Goal: Information Seeking & Learning: Learn about a topic

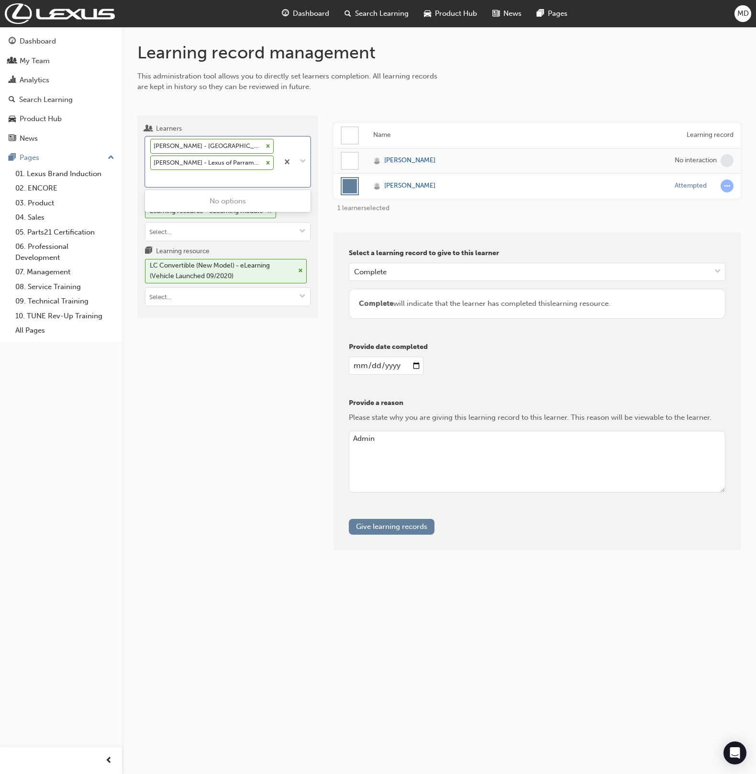
click at [180, 182] on div "[PERSON_NAME] - Sydney City Lexus - GLEBE [PERSON_NAME] - Lexus of Parramatta -…" at bounding box center [212, 162] width 133 height 50
click at [151, 182] on input "Learners option [PERSON_NAME] - Lexus of Parramatta - PARRAMATTA, selected. 0 r…" at bounding box center [150, 178] width 1 height 8
type input "hill"
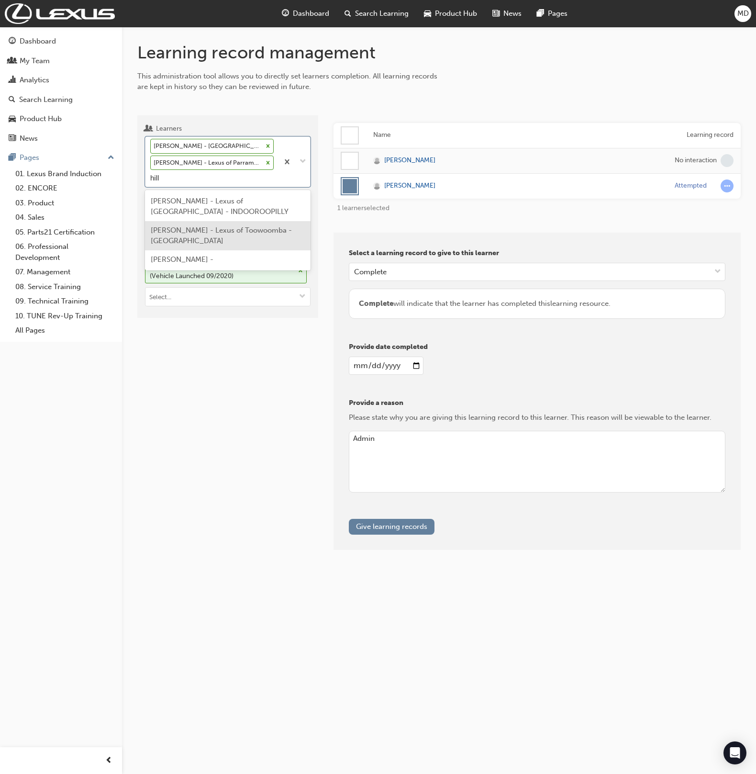
click at [209, 226] on span "[PERSON_NAME] - Lexus of Toowoomba - [GEOGRAPHIC_DATA]" at bounding box center [221, 236] width 141 height 20
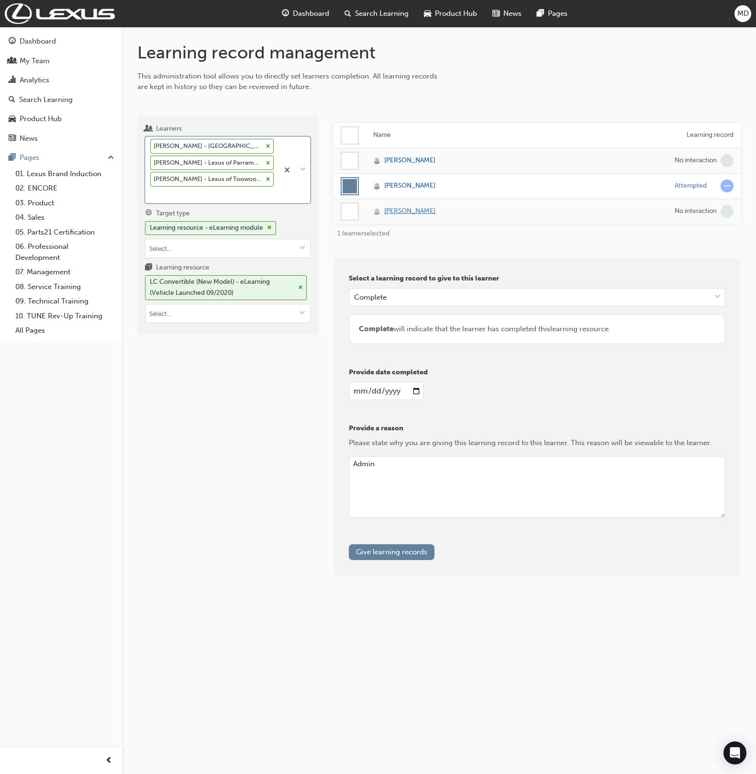
click at [408, 211] on span "Ryan Hill" at bounding box center [409, 211] width 51 height 11
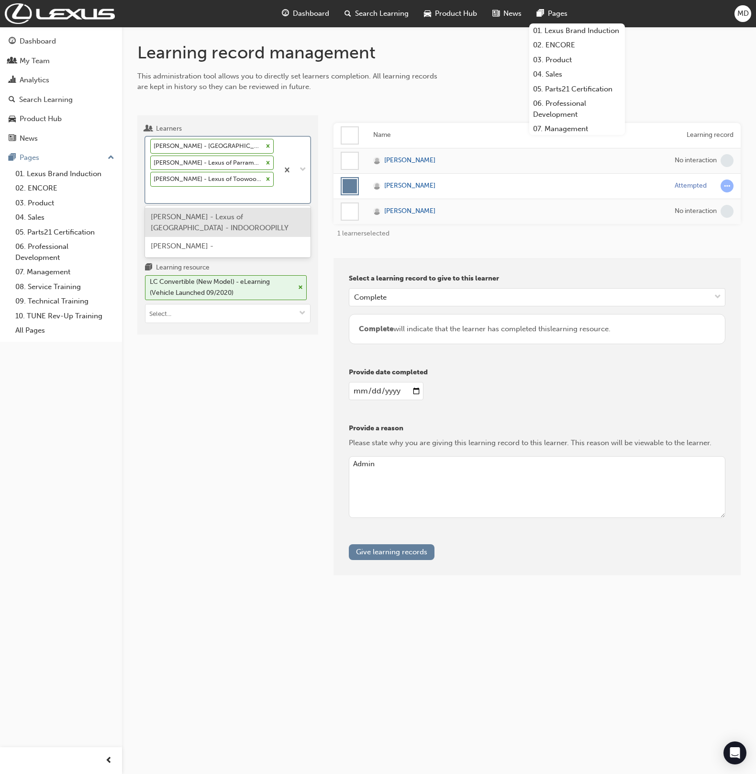
click at [186, 190] on div "Christopher DemetreLexus - Sydney City Lexus - GLEBE James DaSilva - Lexus of P…" at bounding box center [212, 170] width 133 height 66
click at [151, 191] on input "Learners option Ryan Hill - Lexus of Toowoomba - TOOWOOMBA, selected. option Ji…" at bounding box center [150, 195] width 1 height 8
type input "menno"
click at [207, 212] on div "Menno Dirks -" at bounding box center [228, 217] width 166 height 19
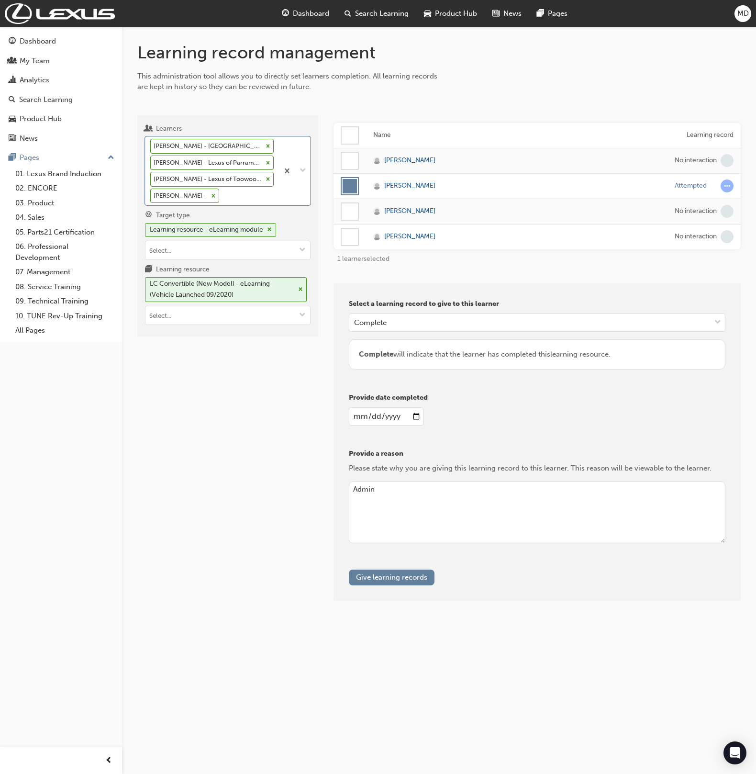
click at [741, 15] on span "MD" at bounding box center [743, 13] width 11 height 11
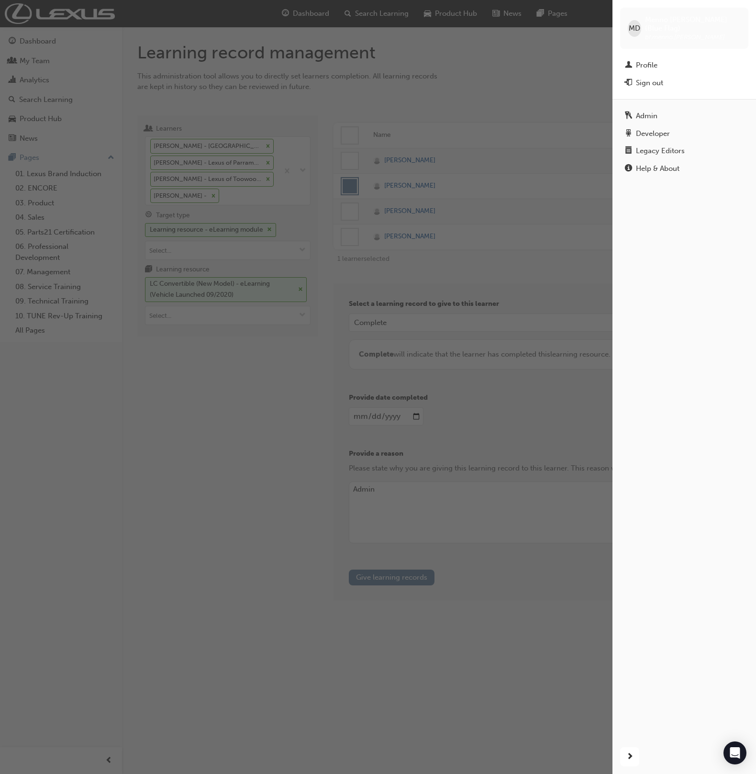
click at [225, 382] on div "button" at bounding box center [306, 387] width 613 height 774
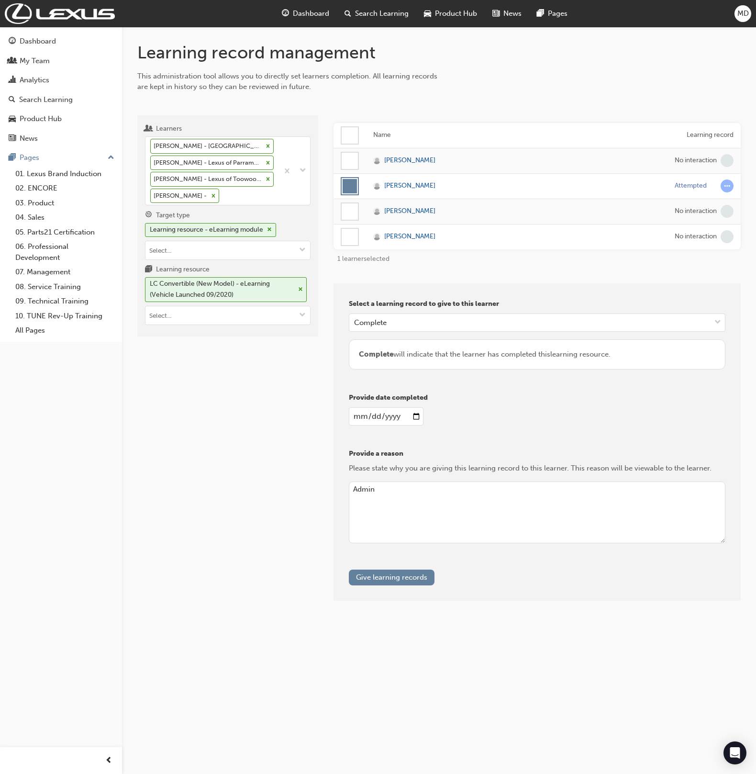
drag, startPoint x: 345, startPoint y: 235, endPoint x: 359, endPoint y: 195, distance: 41.5
click at [347, 232] on div at bounding box center [350, 237] width 16 height 16
drag, startPoint x: 354, startPoint y: 182, endPoint x: 292, endPoint y: 263, distance: 102.1
click at [354, 182] on div at bounding box center [350, 186] width 14 height 14
click at [237, 307] on input "Learning resource LC Convertible (New Model) - eLearning (Vehicle Launched 09/2…" at bounding box center [228, 315] width 165 height 18
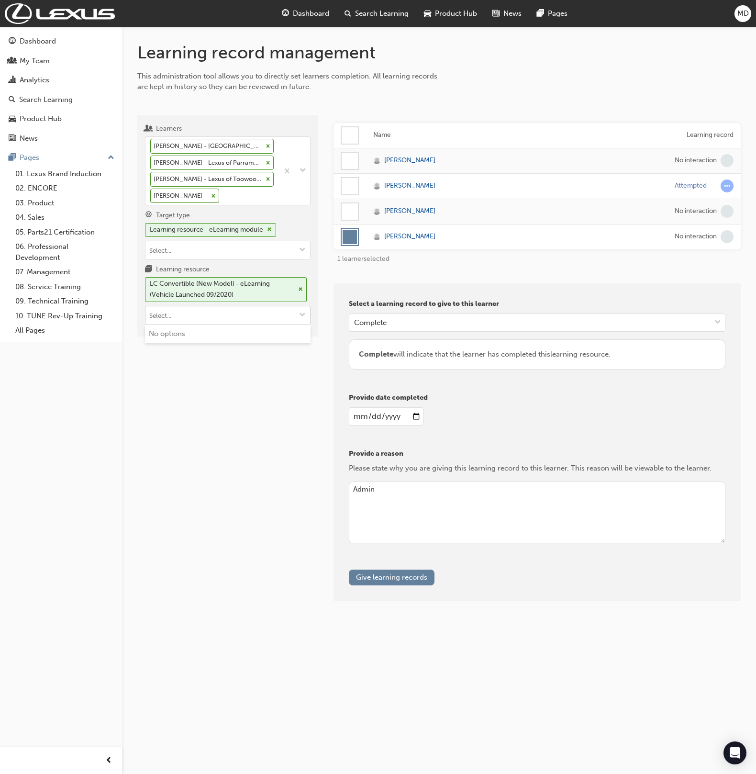
type input "a"
type input "induction"
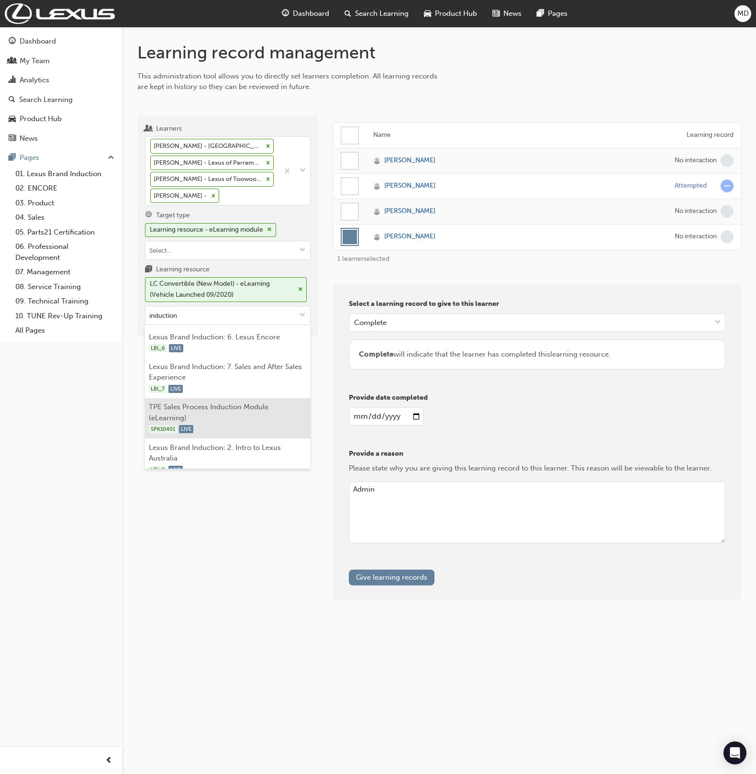
scroll to position [163, 0]
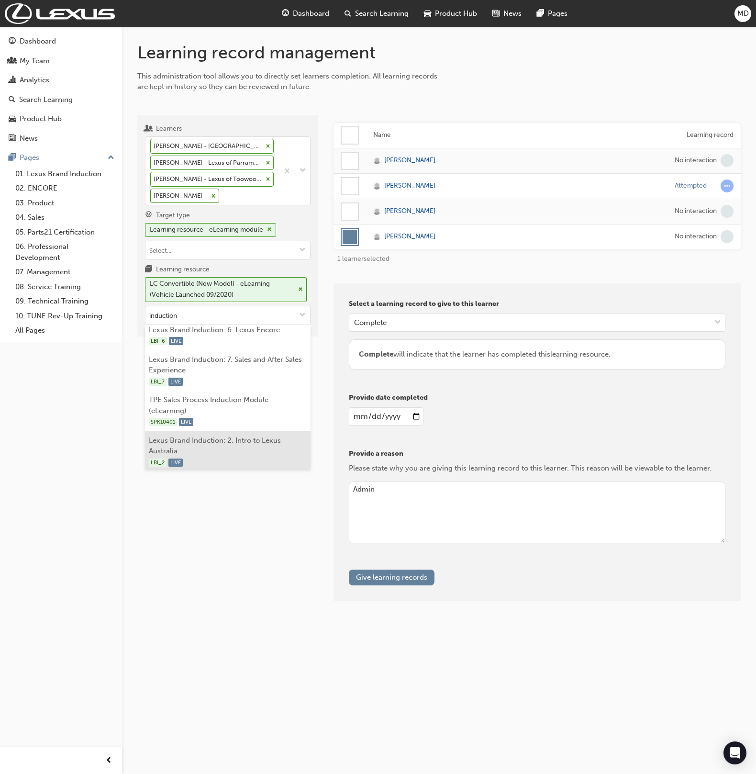
click at [250, 438] on li "Lexus Brand Induction: 2. Intro to Lexus Australia LBI_2 LIVE" at bounding box center [228, 451] width 166 height 41
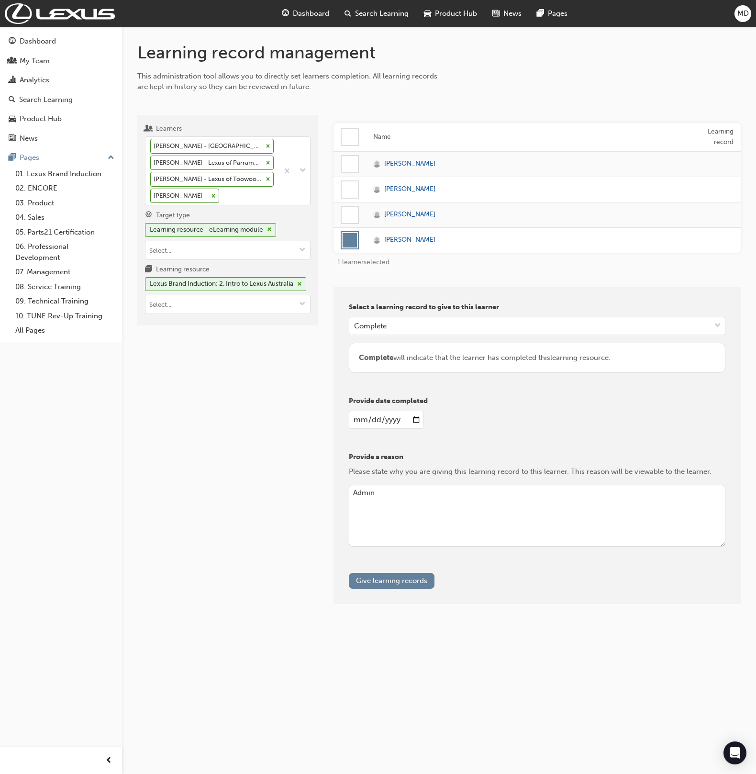
scroll to position [0, 0]
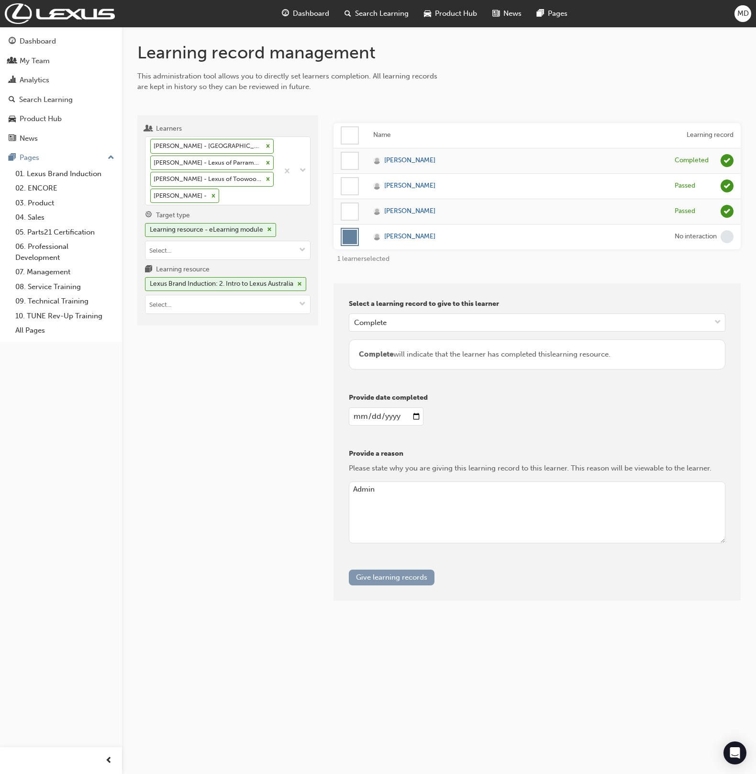
click at [384, 577] on button "Give learning records" at bounding box center [392, 578] width 86 height 16
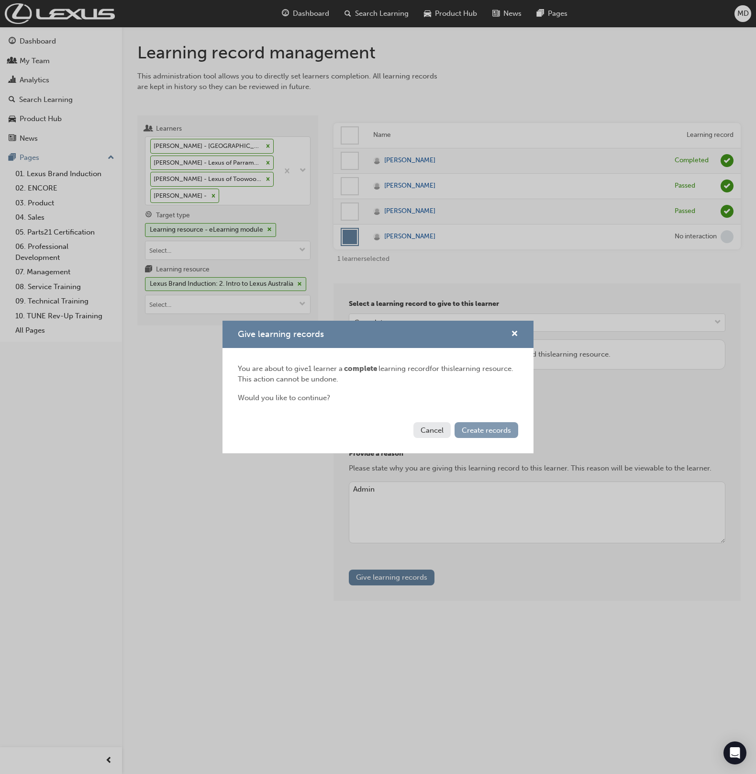
click at [503, 430] on span "Create records" at bounding box center [486, 430] width 49 height 9
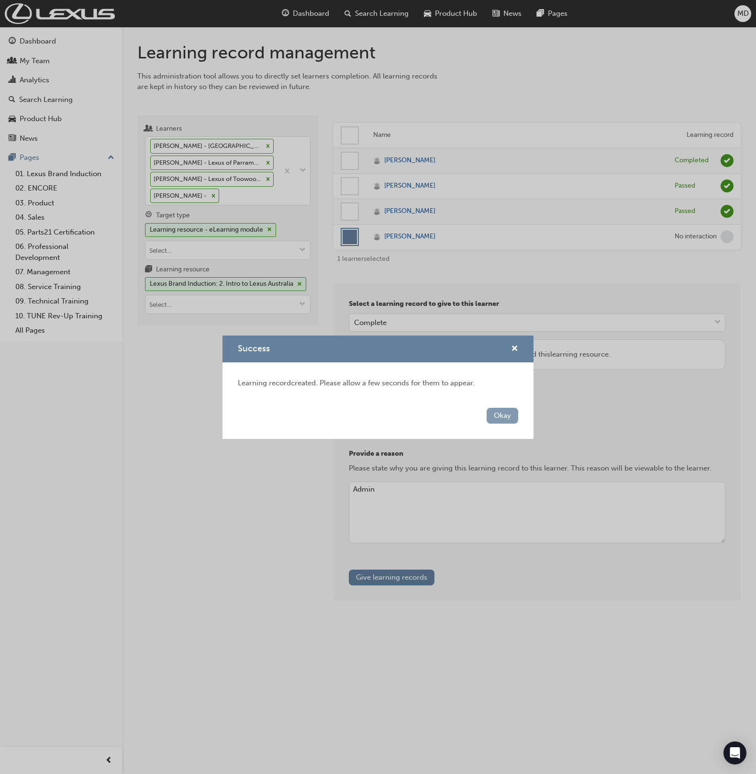
click at [504, 411] on button "Okay" at bounding box center [503, 416] width 32 height 16
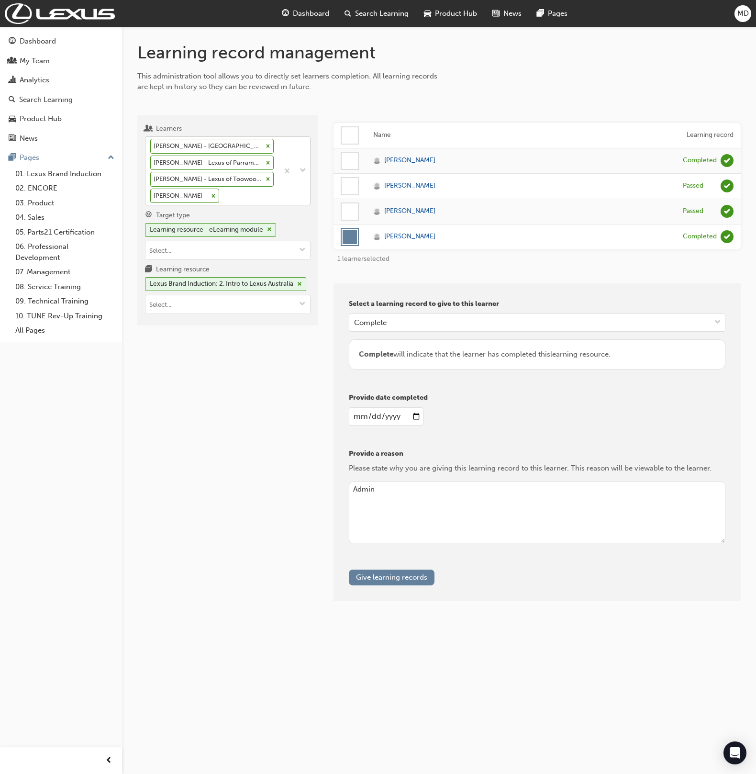
drag, startPoint x: 232, startPoint y: 188, endPoint x: 216, endPoint y: 191, distance: 15.8
click at [231, 188] on div "Christopher DemetreLexus - Sydney City Lexus - GLEBE James DaSilva - Lexus of P…" at bounding box center [212, 171] width 133 height 68
click at [222, 191] on input "Learners Christopher DemetreLexus - Sydney City Lexus - GLEBE James DaSilva - L…" at bounding box center [221, 195] width 1 height 8
type input "dirks"
click at [246, 221] on span "Menno Dirks (Blue Flag) - Blueflag Organisation" at bounding box center [215, 224] width 129 height 20
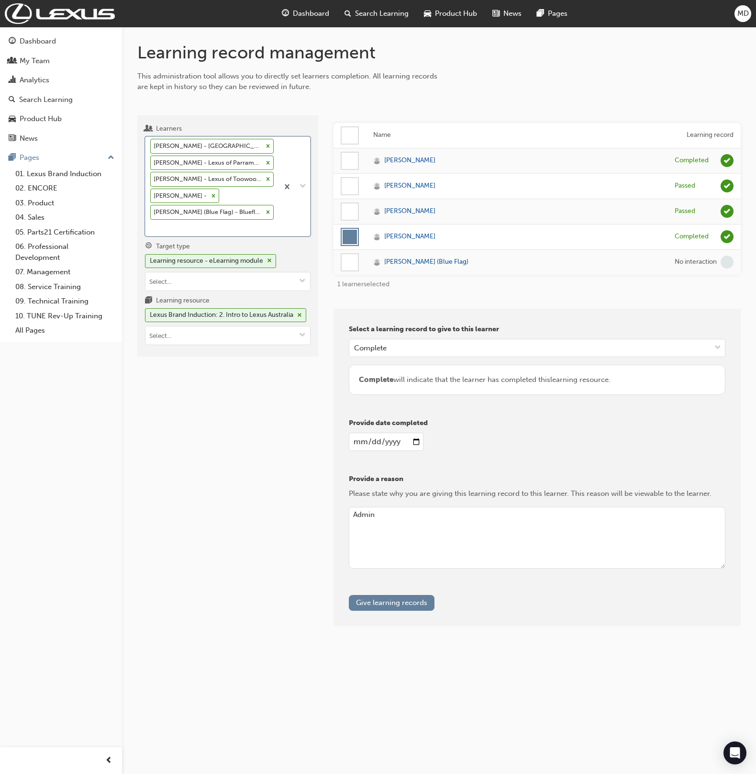
click at [348, 268] on div at bounding box center [350, 262] width 16 height 16
click at [347, 232] on div at bounding box center [350, 237] width 14 height 14
click at [414, 595] on button "Give learning records" at bounding box center [392, 603] width 86 height 16
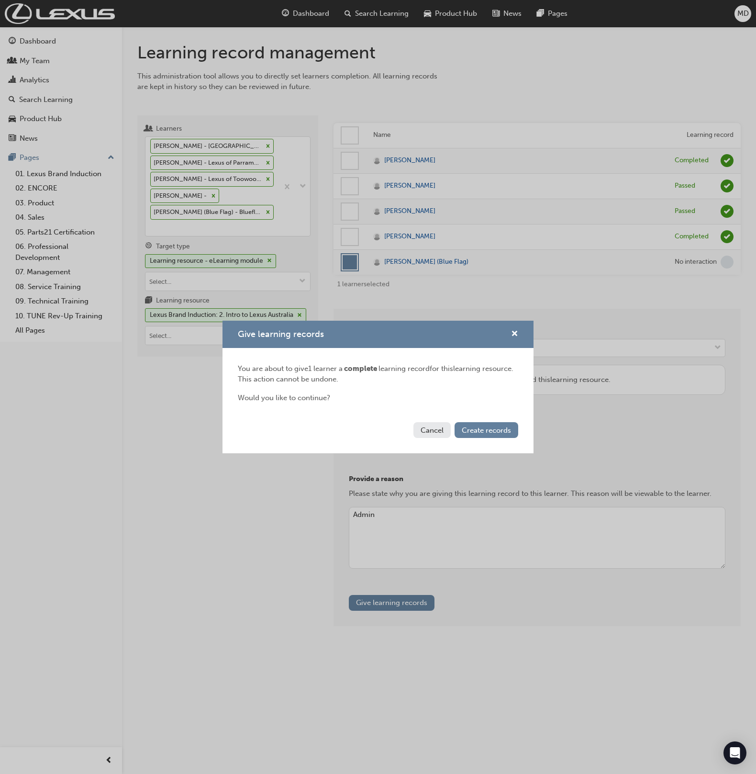
click at [490, 419] on div "Cancel Create records" at bounding box center [378, 435] width 311 height 35
drag, startPoint x: 504, startPoint y: 428, endPoint x: 509, endPoint y: 418, distance: 11.1
click at [504, 428] on span "Create records" at bounding box center [486, 430] width 49 height 9
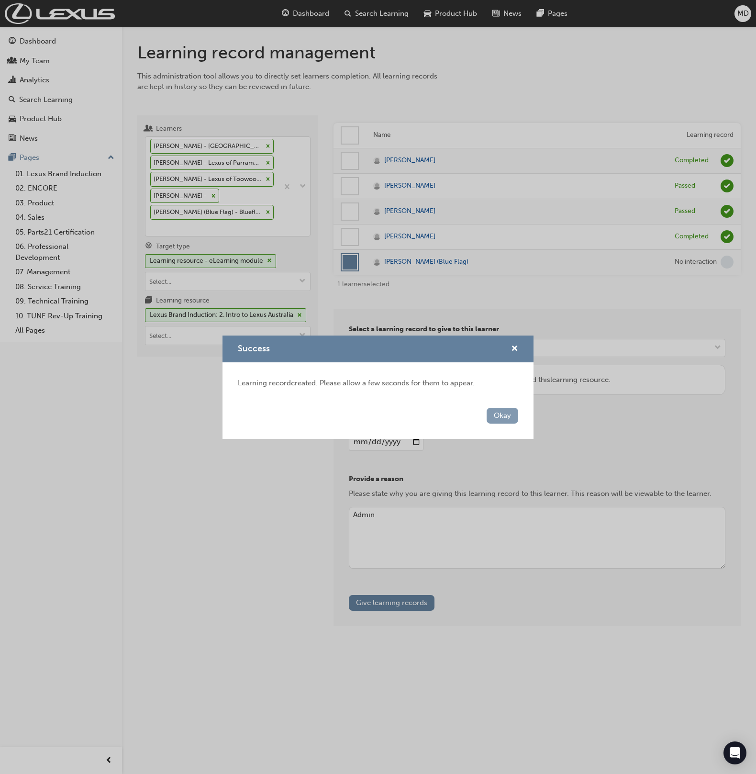
click at [506, 407] on div "Okay" at bounding box center [378, 421] width 311 height 35
click at [505, 409] on button "Okay" at bounding box center [503, 416] width 32 height 16
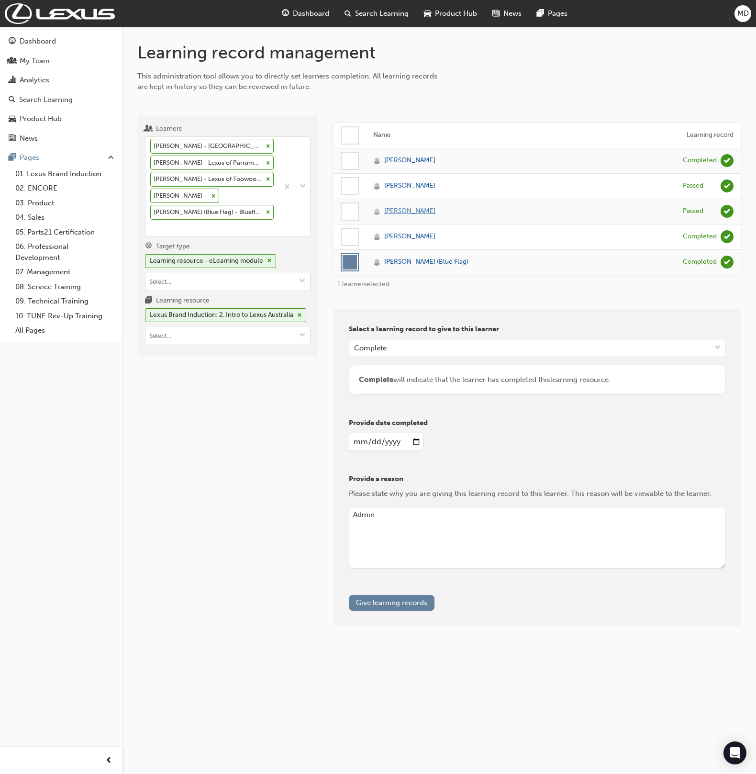
click at [395, 207] on span "Ryan Hill" at bounding box center [409, 211] width 51 height 11
click at [0, 0] on div "Dashboard Search Learning Product Hub News Pages MD Dashboard My Team Analytics…" at bounding box center [378, 387] width 756 height 774
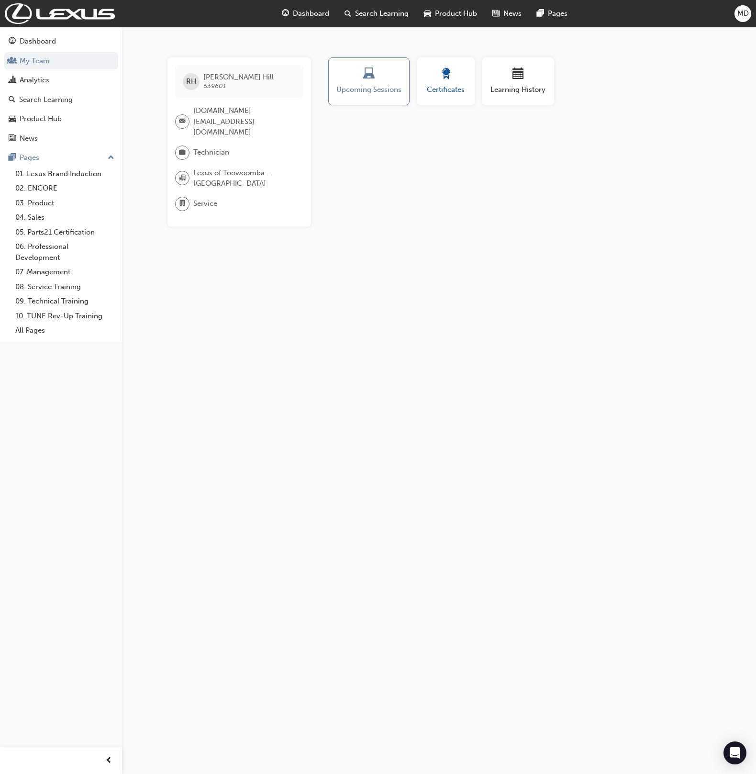
click at [451, 68] on span "award-icon" at bounding box center [445, 74] width 11 height 13
click at [510, 78] on div "button" at bounding box center [518, 75] width 57 height 15
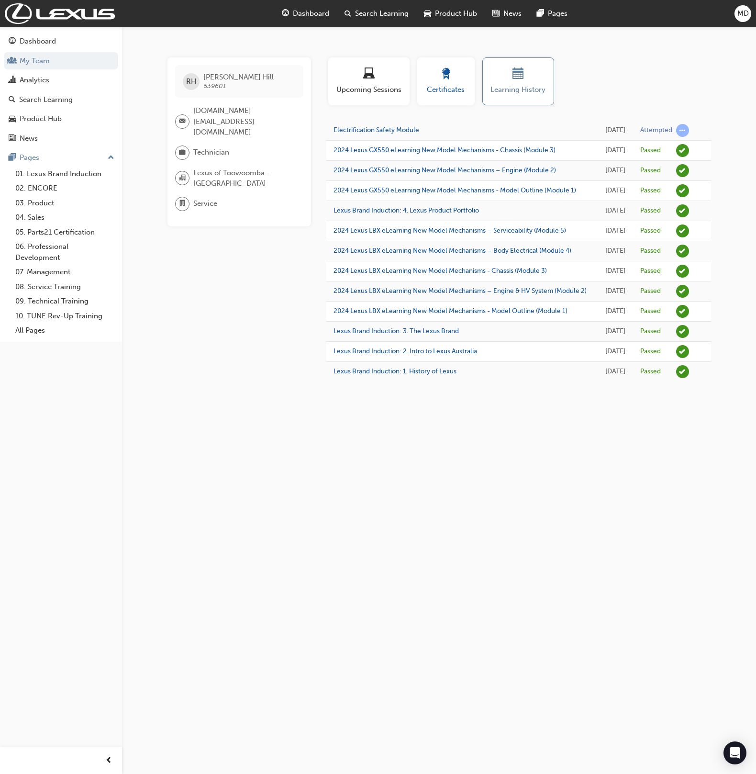
drag, startPoint x: 371, startPoint y: 78, endPoint x: 445, endPoint y: 76, distance: 74.7
click at [371, 78] on span "laptop-icon" at bounding box center [368, 74] width 11 height 13
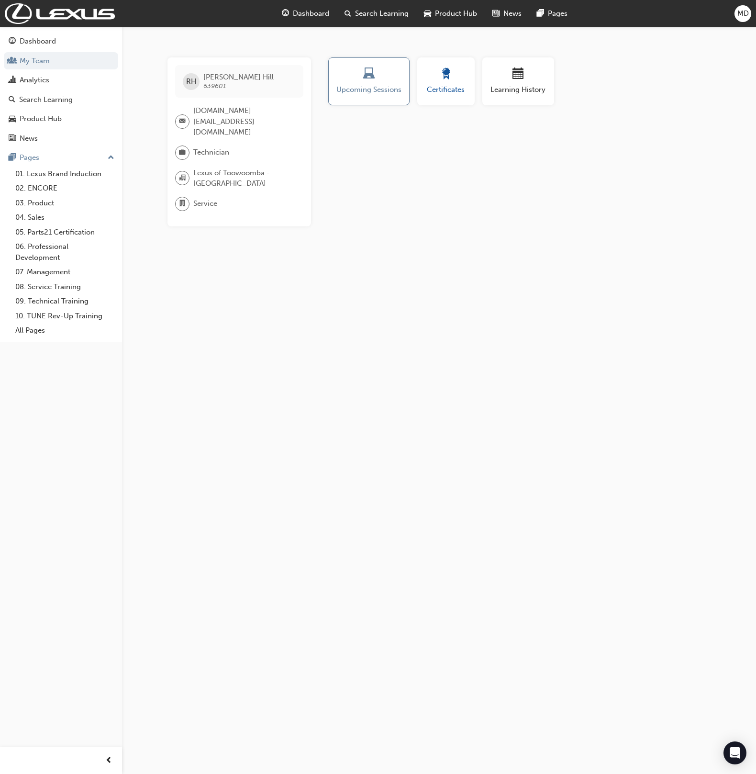
click at [450, 75] on span "award-icon" at bounding box center [445, 74] width 11 height 13
click at [531, 77] on div "button" at bounding box center [518, 75] width 57 height 15
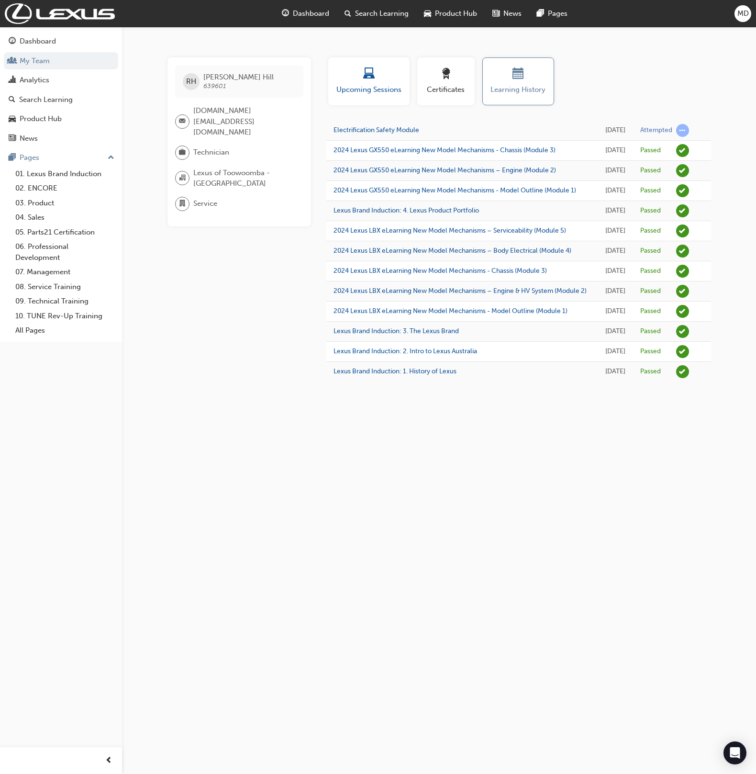
click at [388, 78] on div "button" at bounding box center [369, 75] width 67 height 15
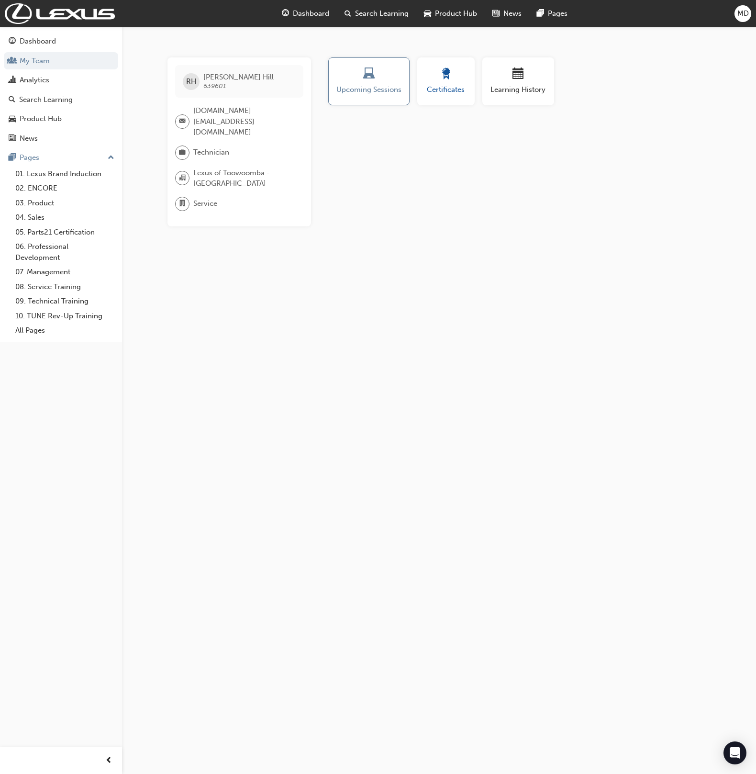
click at [459, 77] on div "button" at bounding box center [446, 75] width 43 height 15
click at [526, 78] on div "button" at bounding box center [518, 75] width 57 height 15
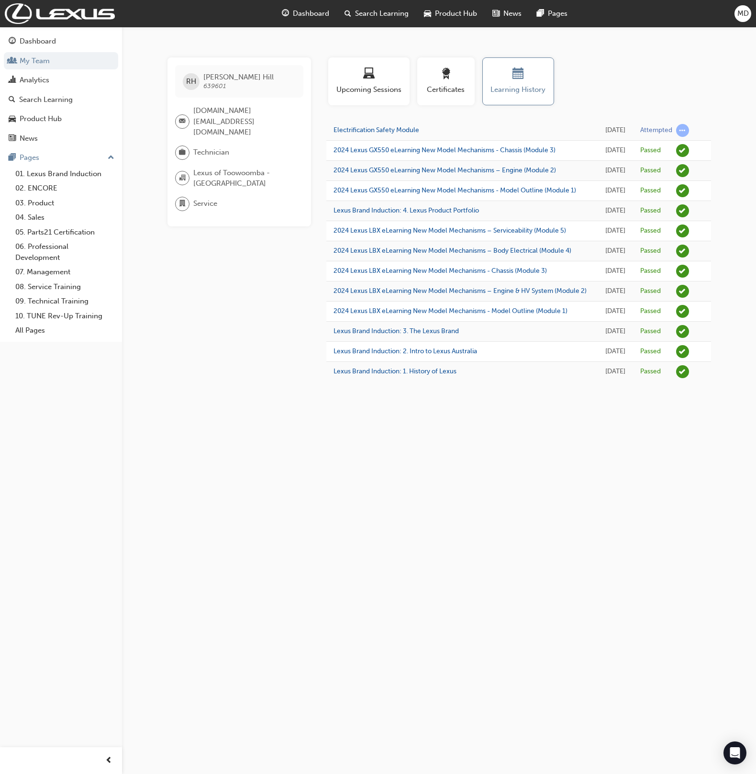
click at [745, 13] on span "MD" at bounding box center [743, 13] width 11 height 11
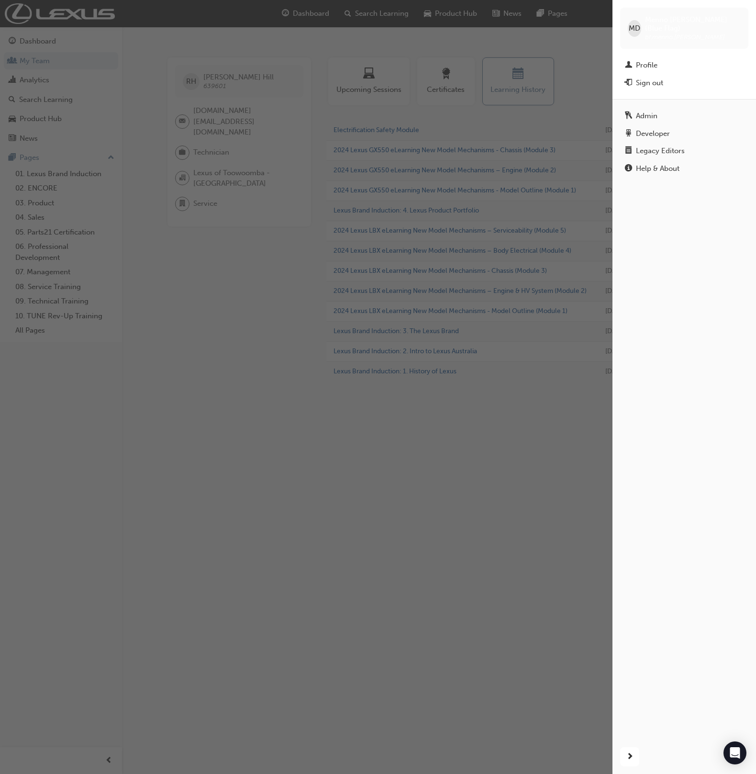
click at [356, 119] on div "button" at bounding box center [306, 387] width 613 height 774
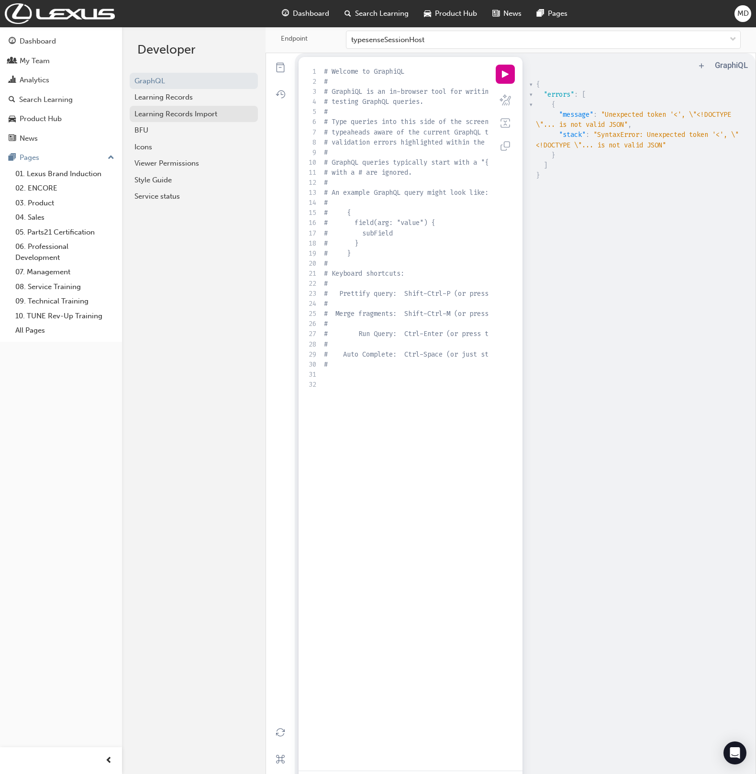
click at [177, 113] on div "Learning Records Import" at bounding box center [194, 114] width 119 height 11
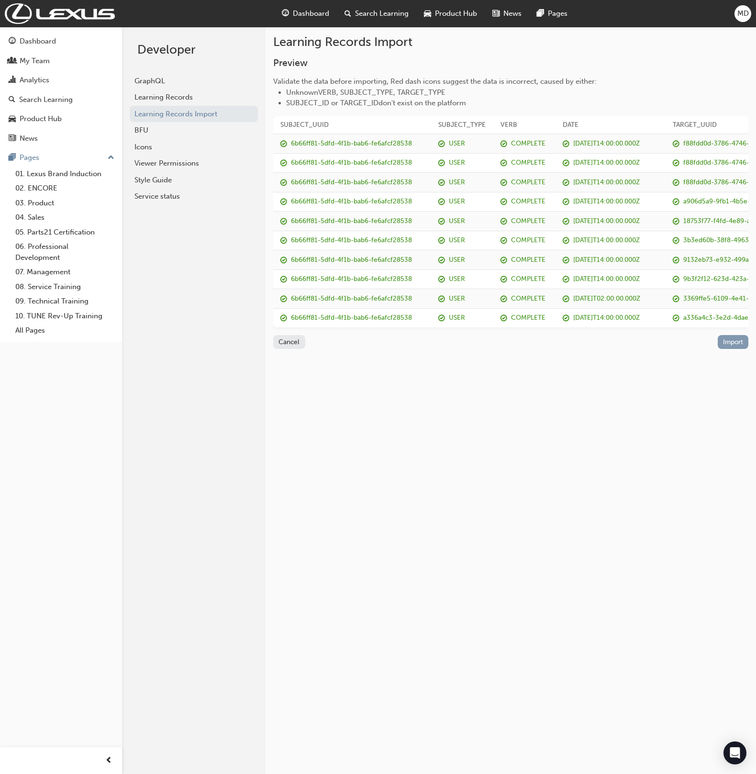
click at [727, 342] on button "Import" at bounding box center [733, 342] width 31 height 14
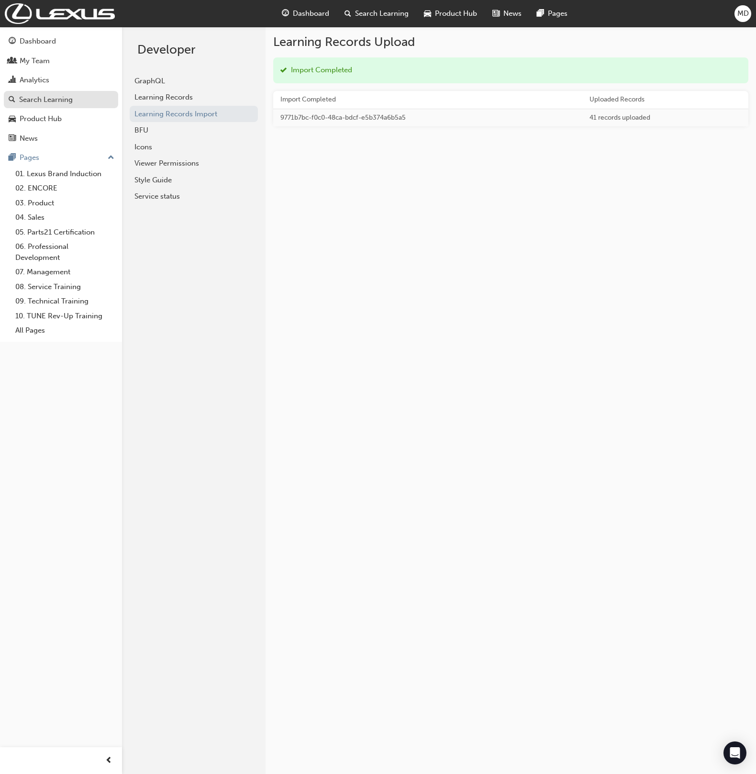
click at [61, 100] on div "Search Learning" at bounding box center [46, 99] width 54 height 11
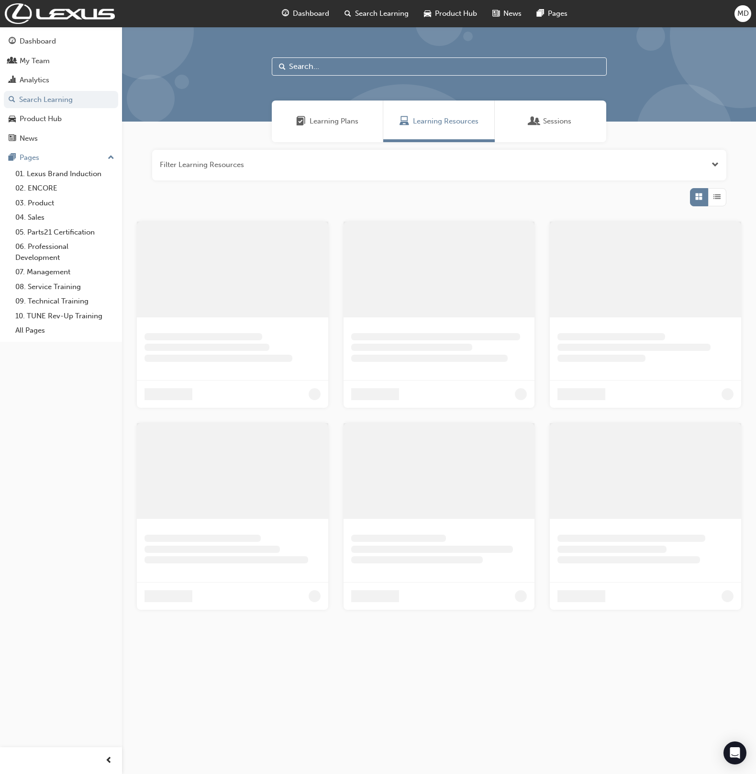
click at [263, 172] on button "button" at bounding box center [439, 165] width 574 height 31
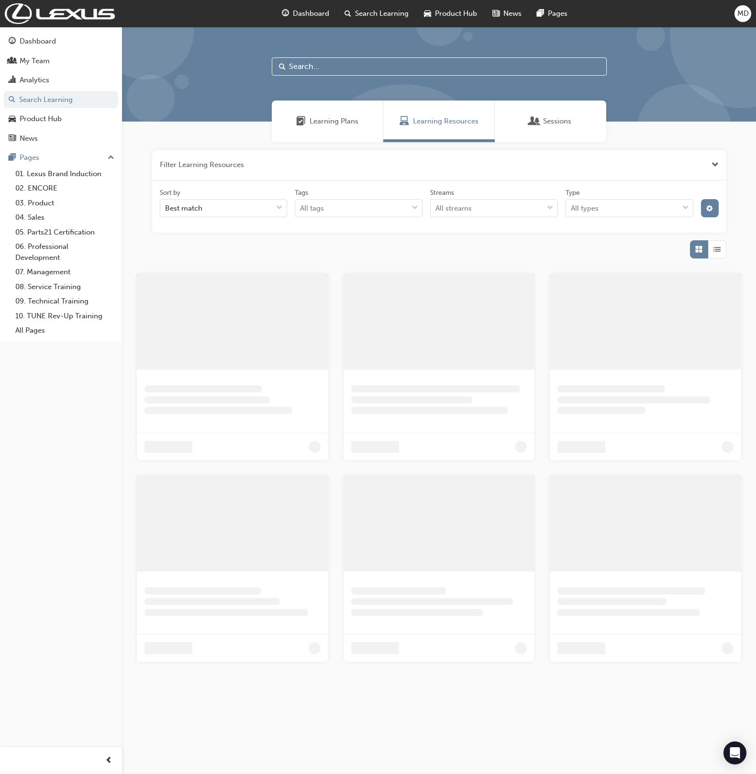
drag, startPoint x: 327, startPoint y: 79, endPoint x: 325, endPoint y: 65, distance: 14.6
click at [327, 76] on div at bounding box center [439, 74] width 634 height 95
click at [325, 65] on input "text" at bounding box center [439, 66] width 335 height 18
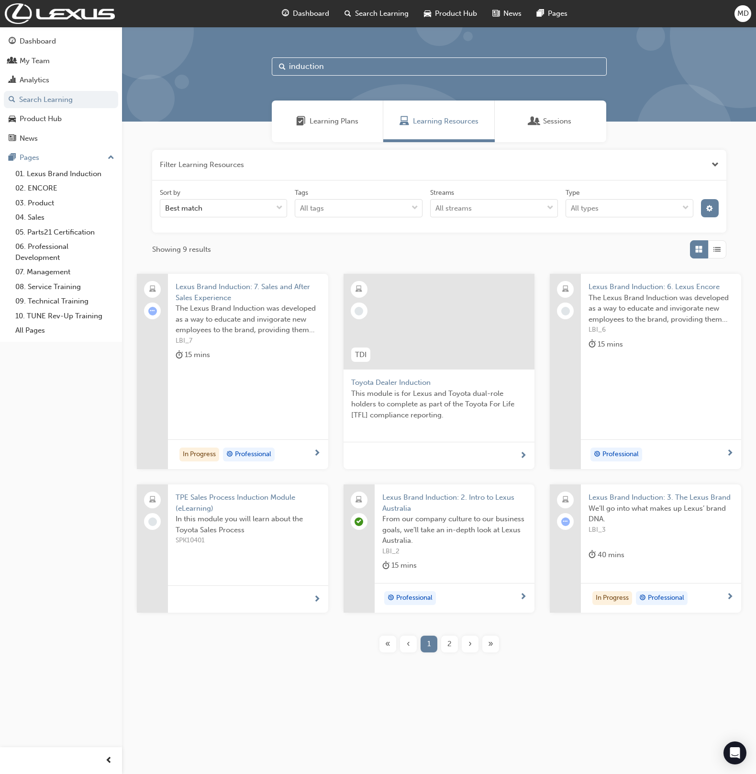
type input "induction"
click at [649, 508] on span "We’ll go into what makes up Lexus’ brand DNA." at bounding box center [661, 514] width 145 height 22
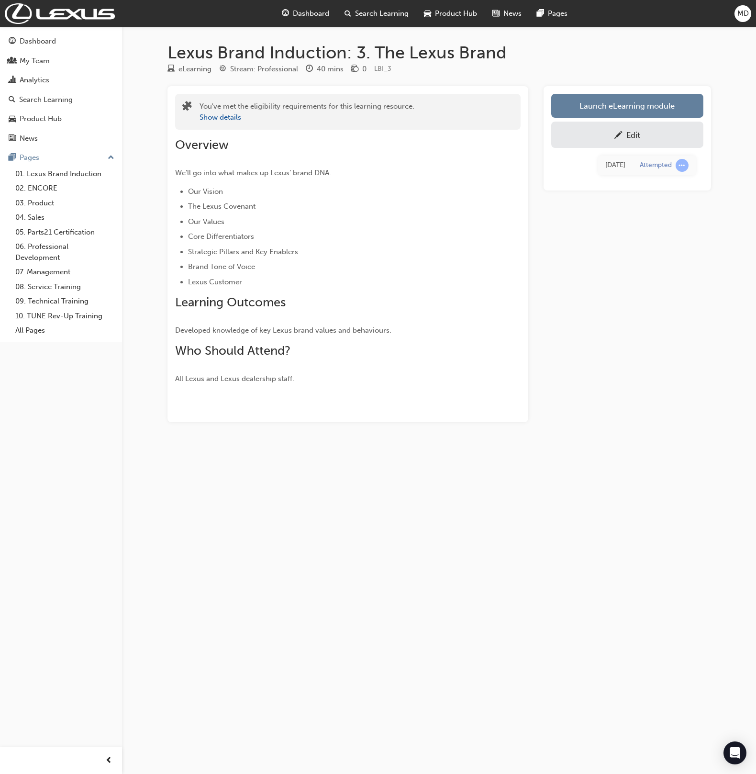
click at [640, 142] on link "Edit" at bounding box center [627, 135] width 152 height 26
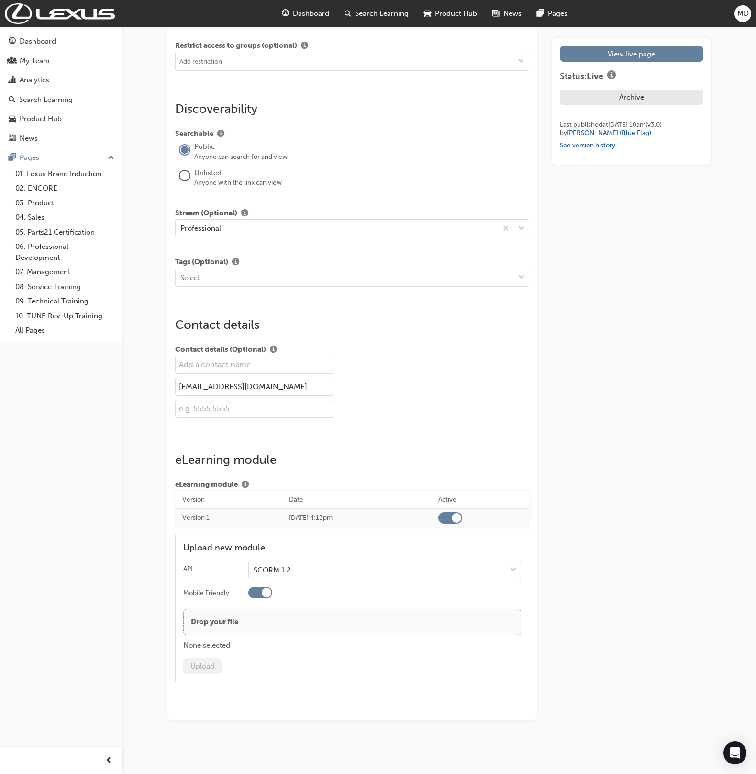
scroll to position [1184, 0]
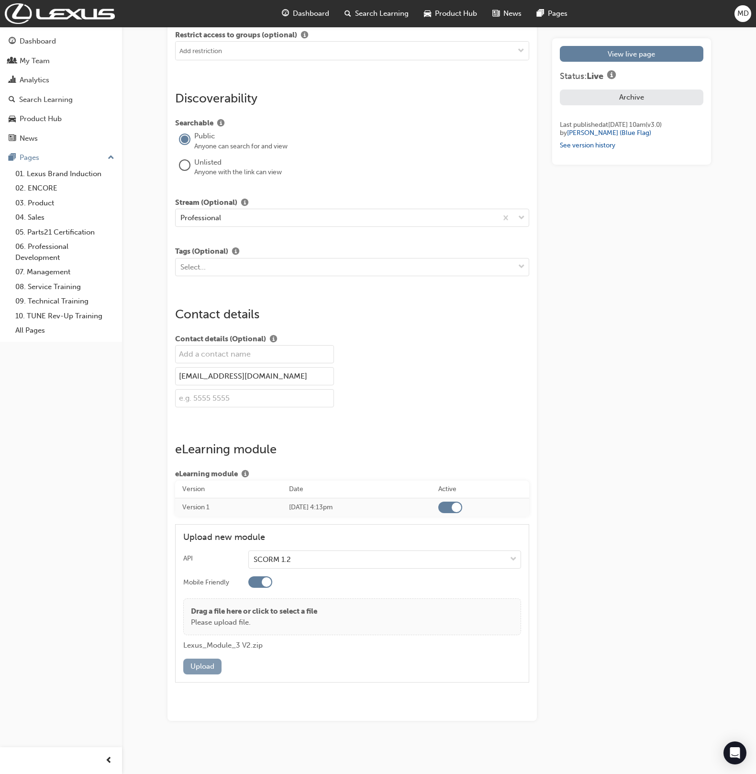
click at [199, 664] on button "Upload" at bounding box center [202, 667] width 38 height 16
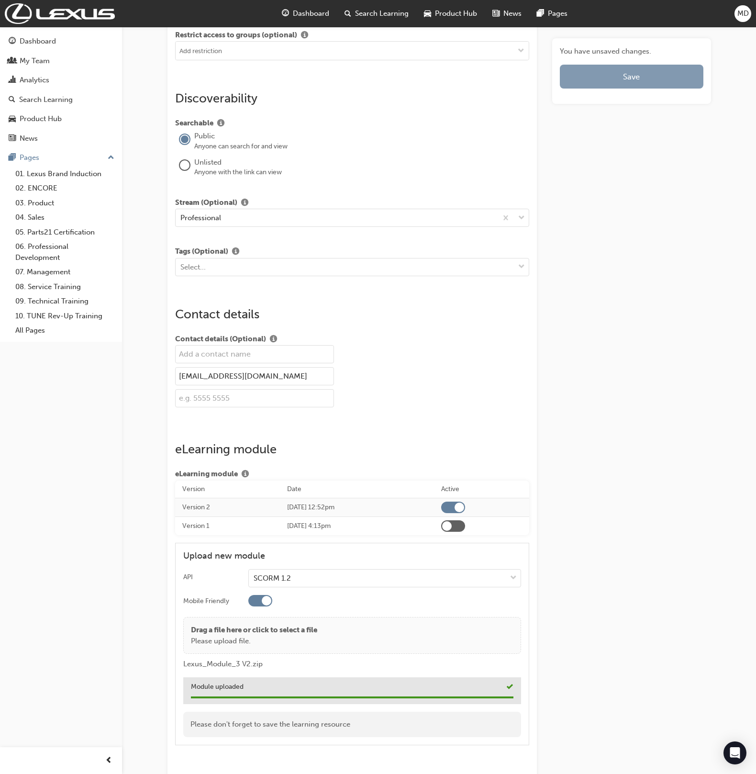
click at [598, 77] on button "Save" at bounding box center [631, 77] width 143 height 24
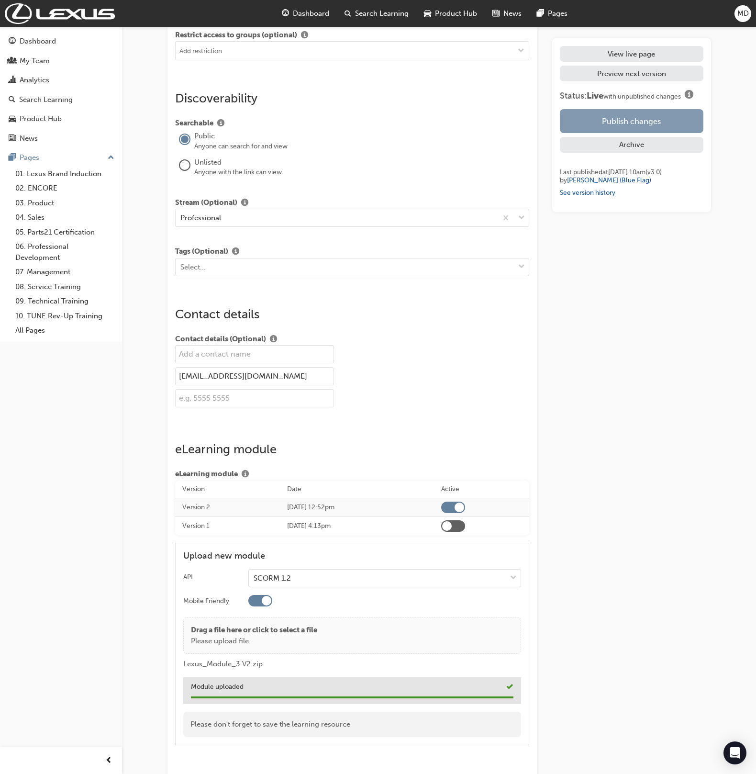
click at [638, 122] on button "Publish changes" at bounding box center [631, 121] width 143 height 24
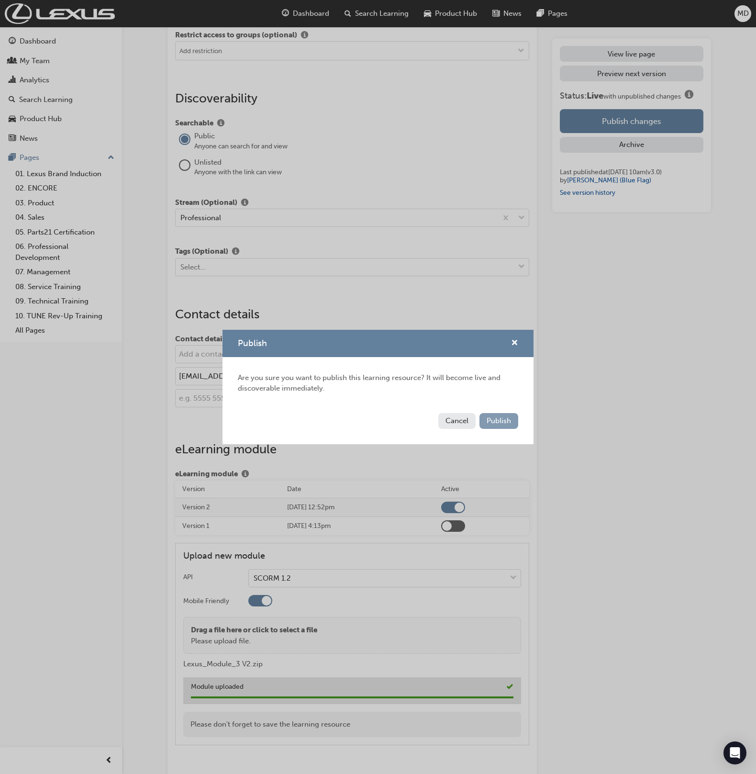
click at [496, 425] on span "Publish" at bounding box center [499, 420] width 24 height 9
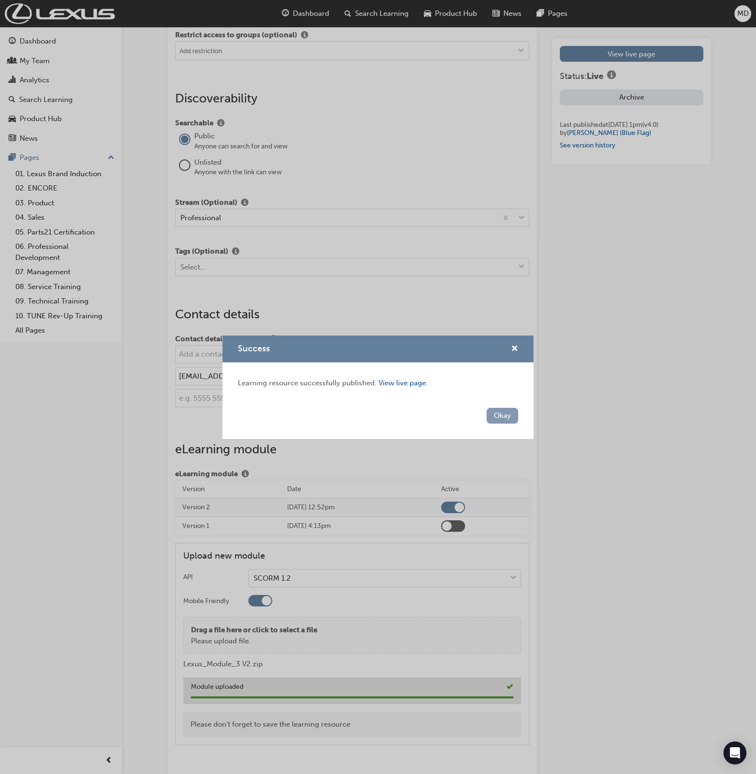
click at [498, 413] on button "Okay" at bounding box center [503, 416] width 32 height 16
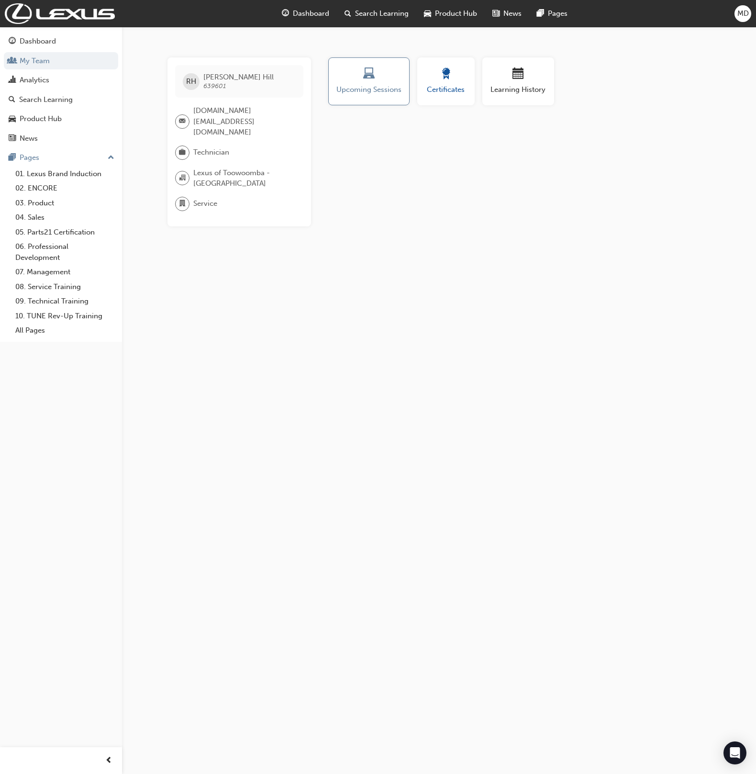
click at [432, 72] on div "button" at bounding box center [446, 75] width 43 height 15
click at [540, 80] on div "button" at bounding box center [518, 75] width 57 height 15
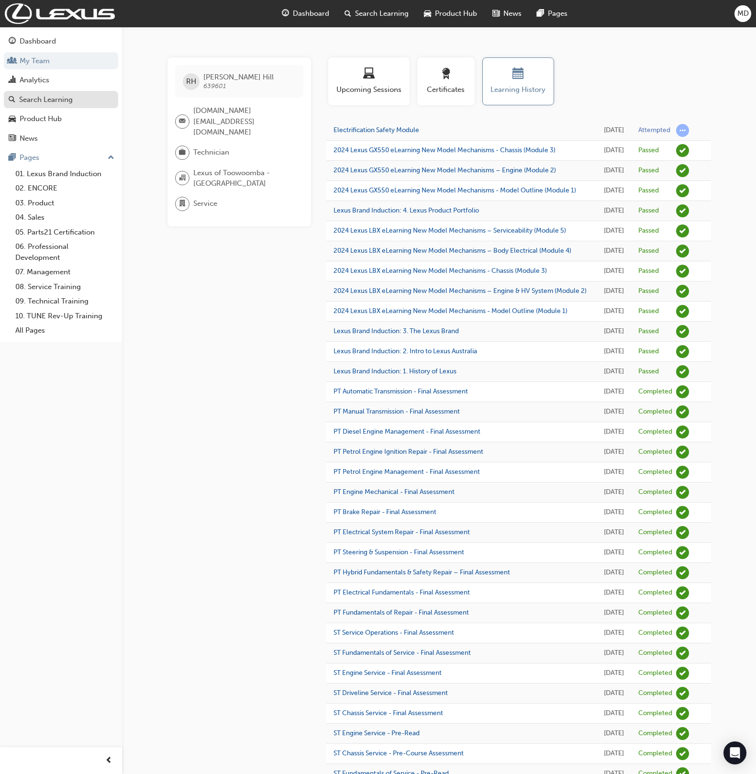
click at [62, 100] on div "Search Learning" at bounding box center [46, 99] width 54 height 11
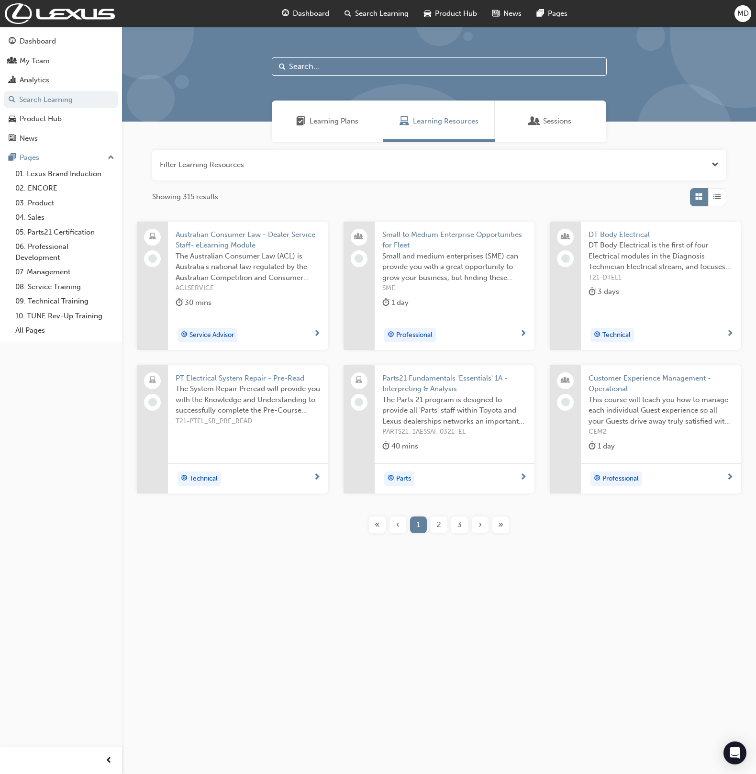
click at [346, 69] on input "text" at bounding box center [439, 66] width 335 height 18
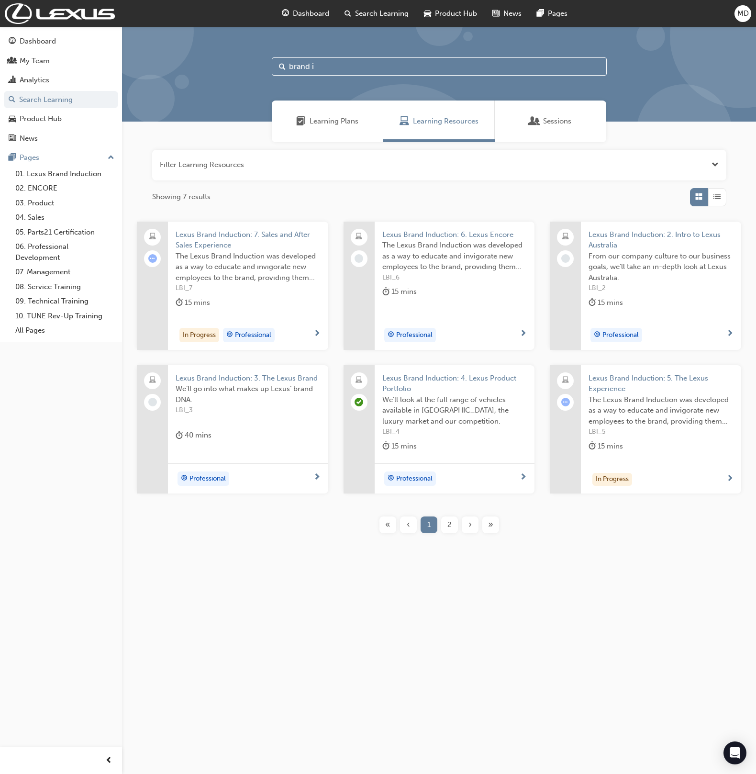
type input "brand i"
click at [267, 382] on span "Lexus Brand Induction: 3. The Lexus Brand" at bounding box center [248, 378] width 145 height 11
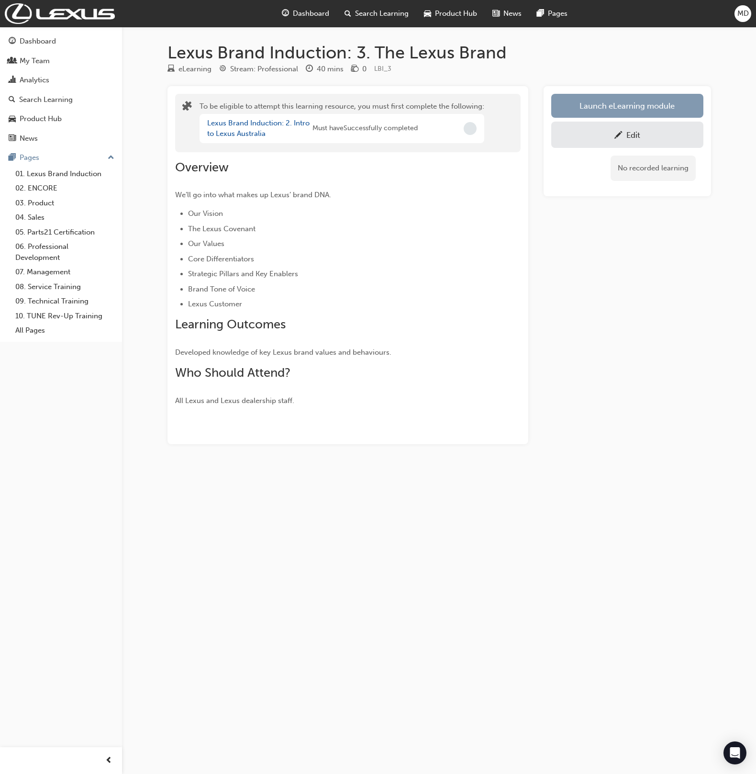
click at [617, 107] on button "Launch eLearning module" at bounding box center [627, 106] width 152 height 24
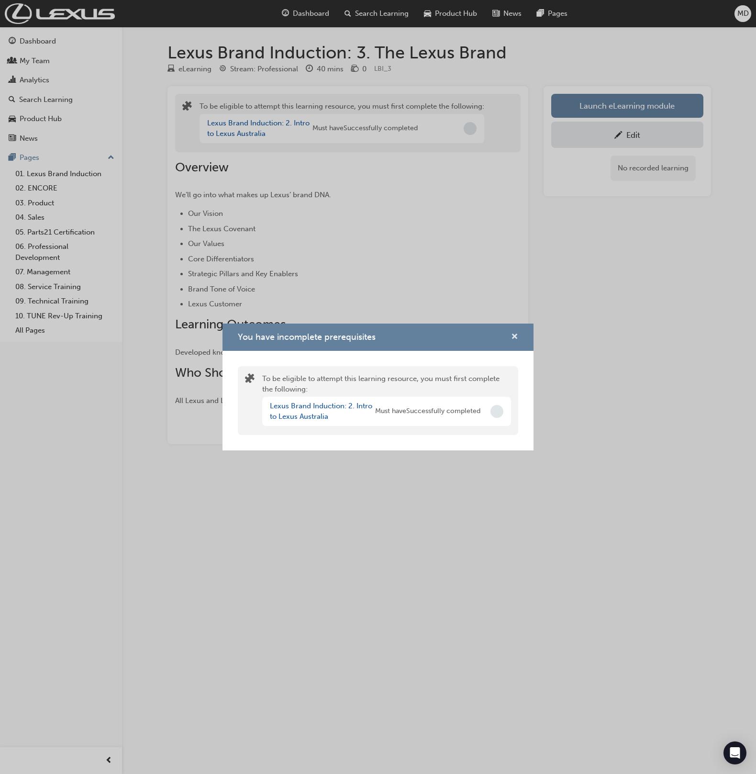
click at [517, 339] on span "cross-icon" at bounding box center [514, 337] width 7 height 9
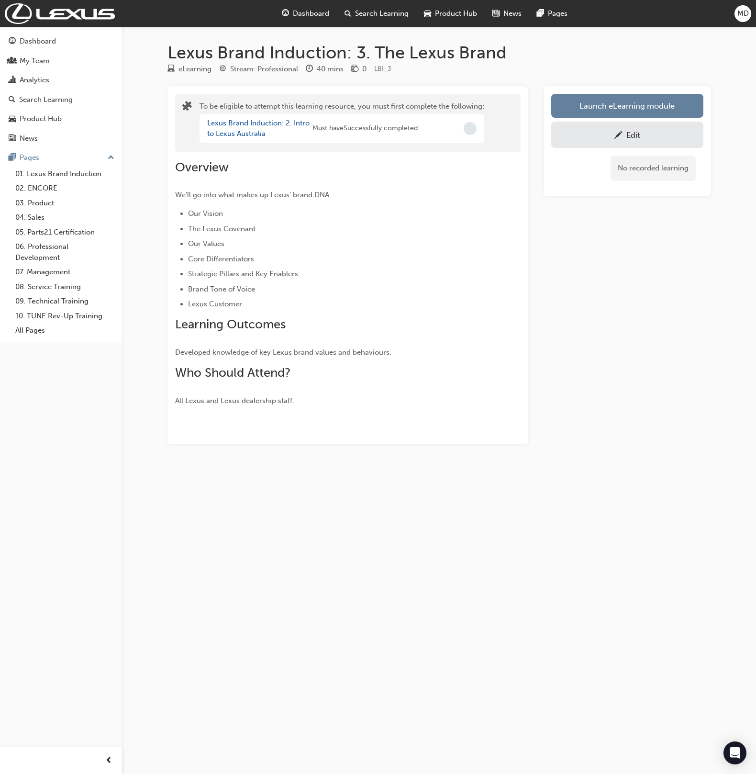
click at [741, 15] on span "MD" at bounding box center [743, 13] width 11 height 11
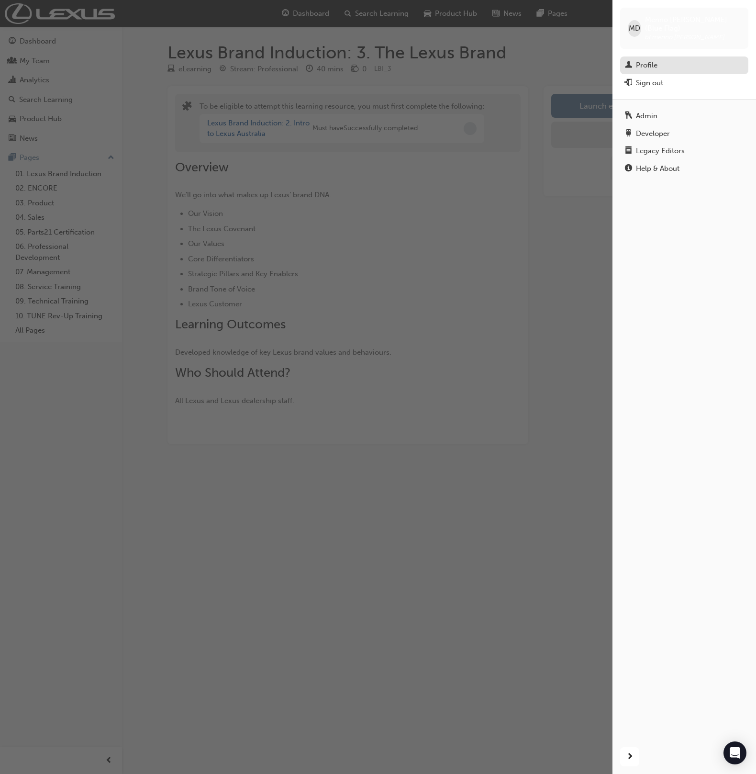
click at [651, 61] on div "Profile" at bounding box center [647, 65] width 22 height 11
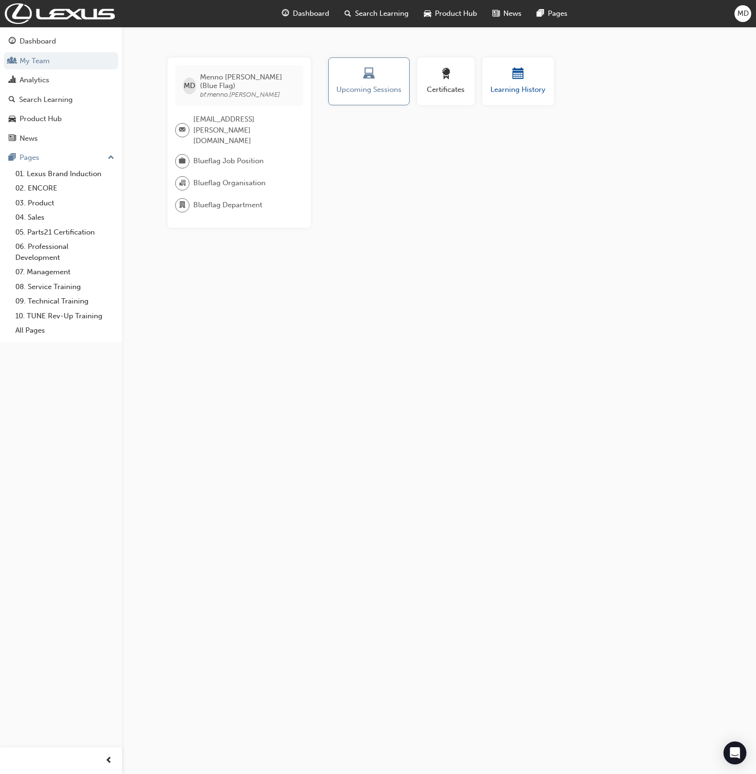
click at [519, 78] on span "calendar-icon" at bounding box center [518, 74] width 11 height 13
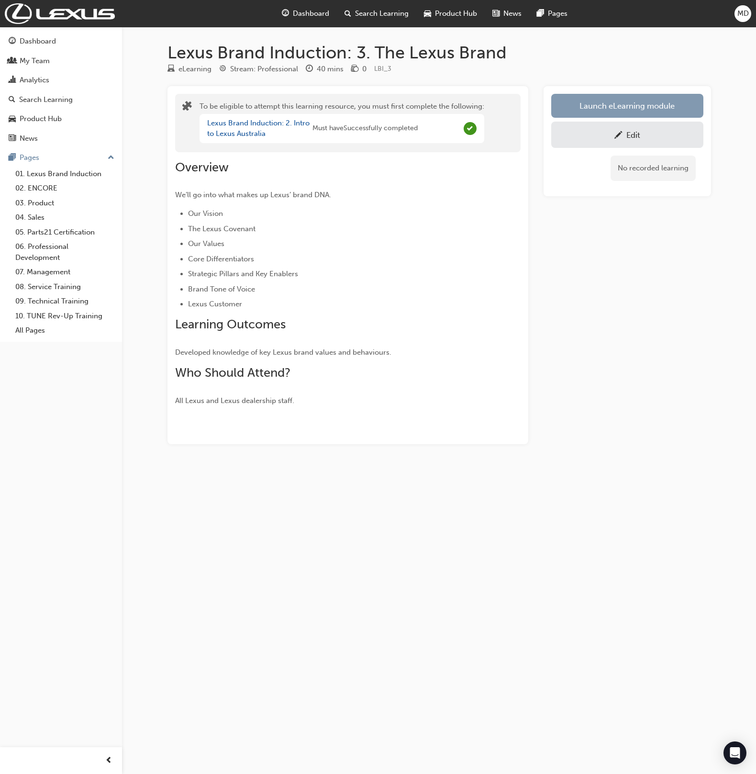
click at [608, 103] on button "Launch eLearning module" at bounding box center [627, 106] width 152 height 24
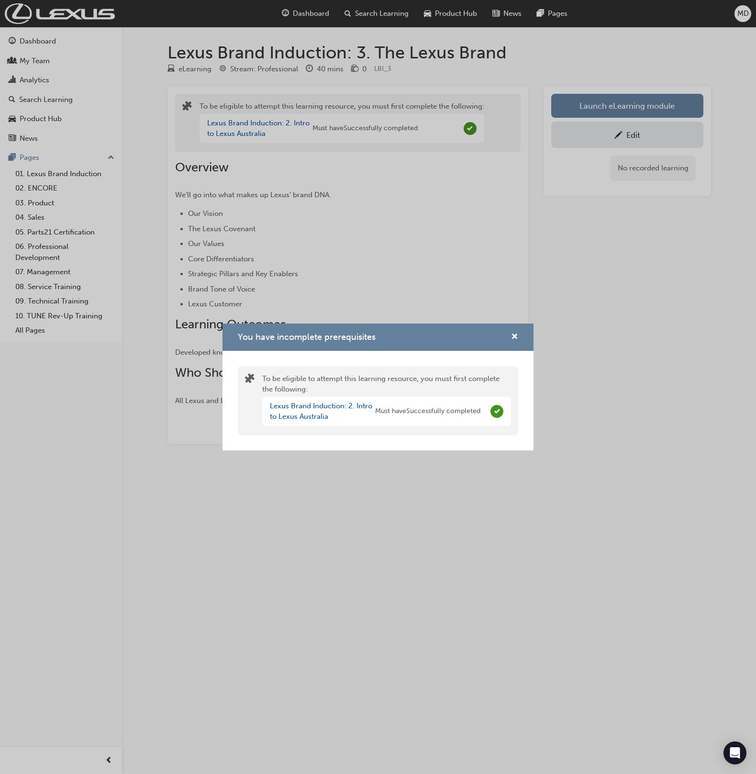
click at [528, 337] on div "You have incomplete prerequisites" at bounding box center [378, 337] width 311 height 27
click at [518, 339] on span "cross-icon" at bounding box center [514, 337] width 7 height 9
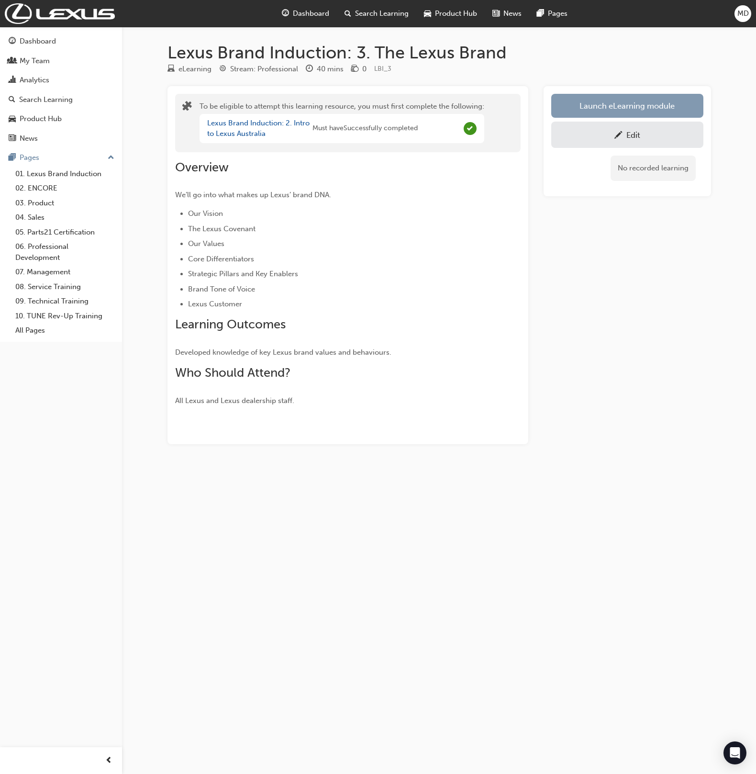
click at [587, 101] on button "Launch eLearning module" at bounding box center [627, 106] width 152 height 24
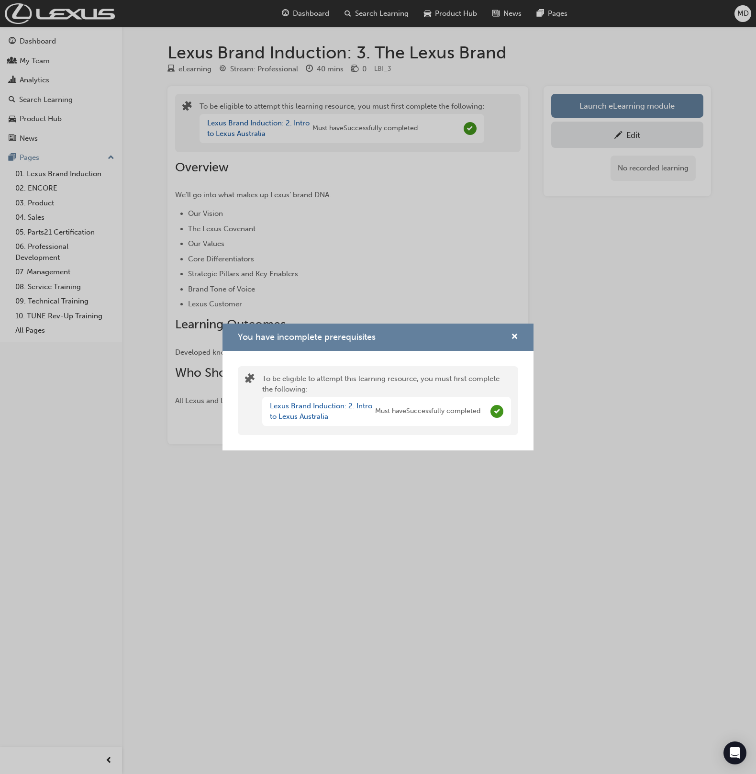
click at [518, 334] on div "You have incomplete prerequisites" at bounding box center [378, 337] width 311 height 27
click at [506, 339] on div "You have incomplete prerequisites" at bounding box center [511, 337] width 15 height 12
click at [517, 338] on span "cross-icon" at bounding box center [514, 337] width 7 height 9
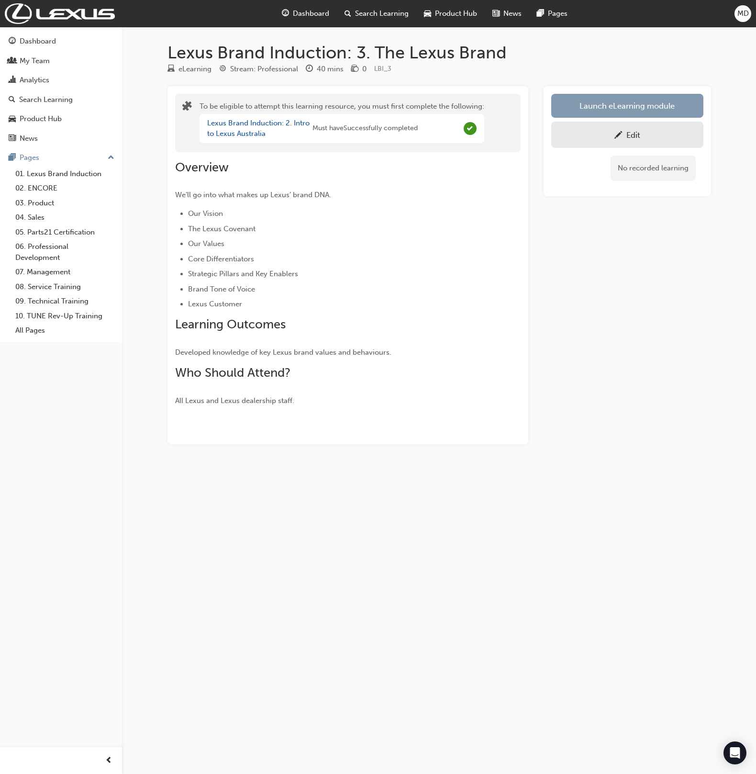
click at [595, 110] on button "Launch eLearning module" at bounding box center [627, 106] width 152 height 24
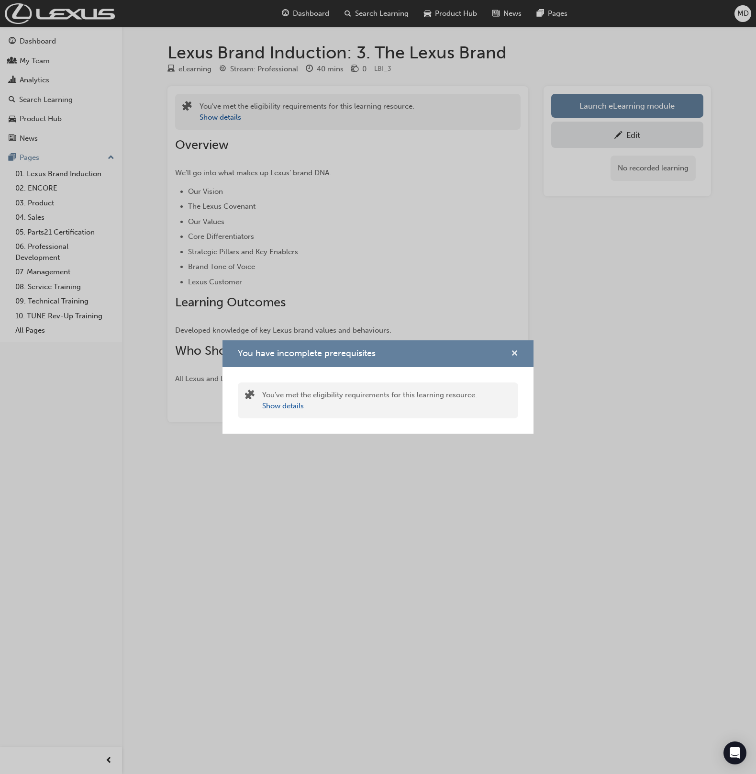
click at [515, 353] on span "cross-icon" at bounding box center [514, 354] width 7 height 9
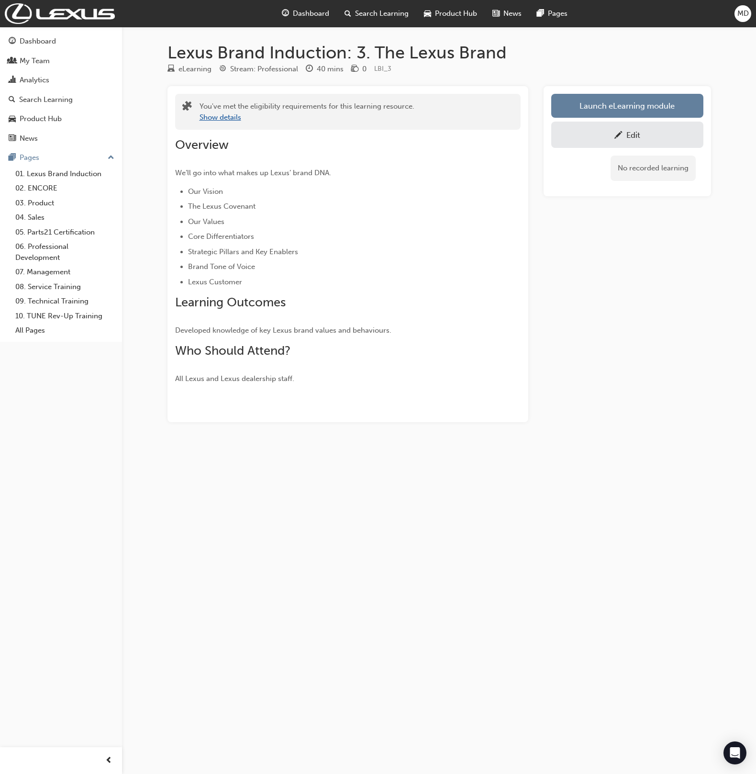
click at [225, 118] on button "Show details" at bounding box center [221, 117] width 42 height 11
click at [598, 106] on link "Launch eLearning module" at bounding box center [627, 106] width 152 height 24
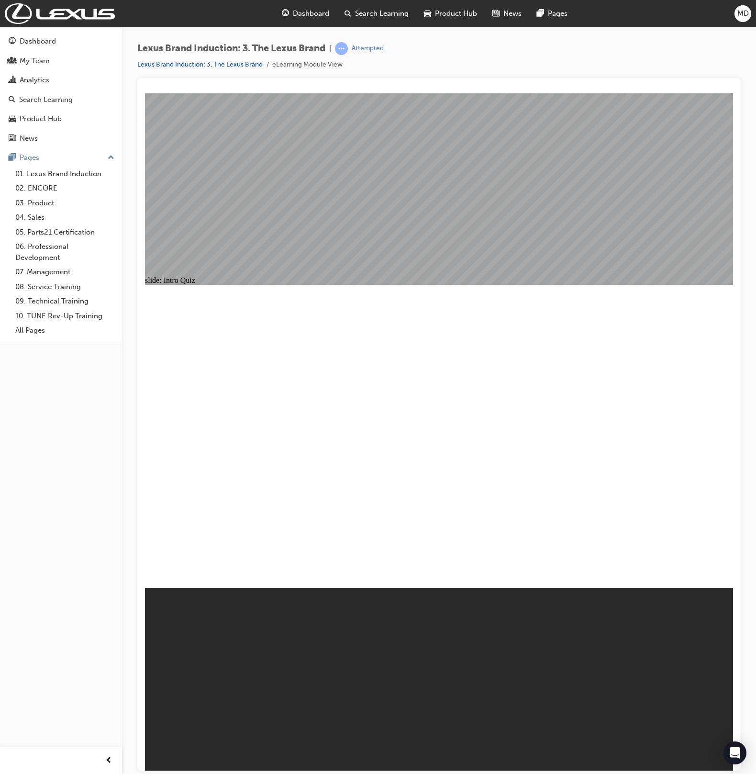
drag, startPoint x: 534, startPoint y: 400, endPoint x: 514, endPoint y: 423, distance: 30.2
checkbox input "true"
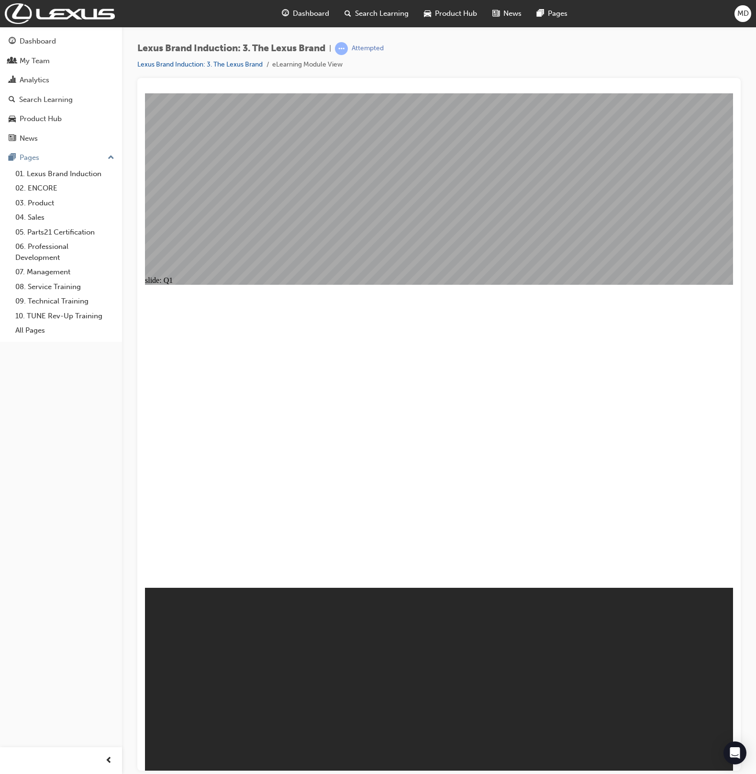
checkbox input "true"
drag, startPoint x: 450, startPoint y: 483, endPoint x: 497, endPoint y: 484, distance: 46.4
checkbox input "true"
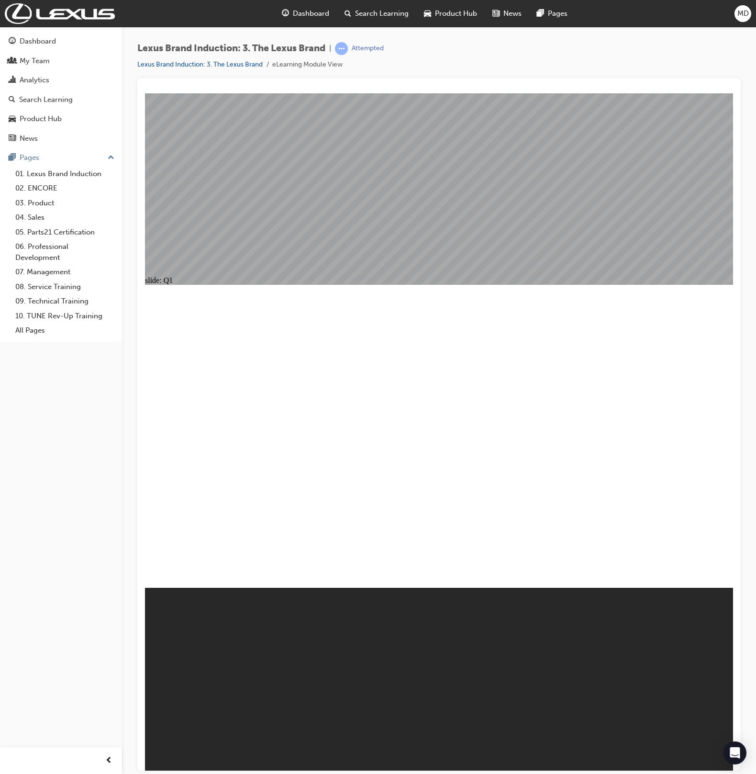
checkbox input "true"
drag, startPoint x: 453, startPoint y: 452, endPoint x: 578, endPoint y: 494, distance: 131.1
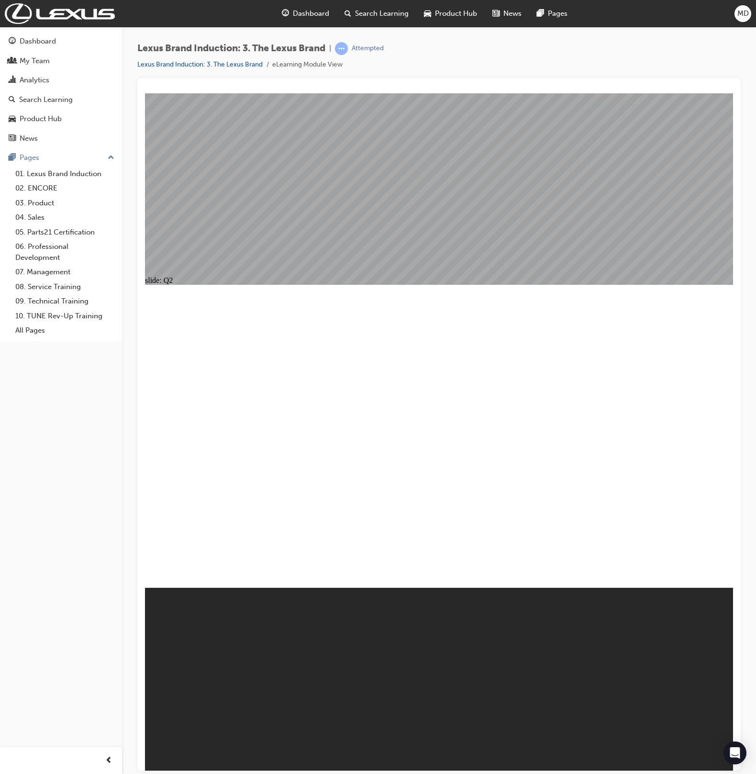
radio input "true"
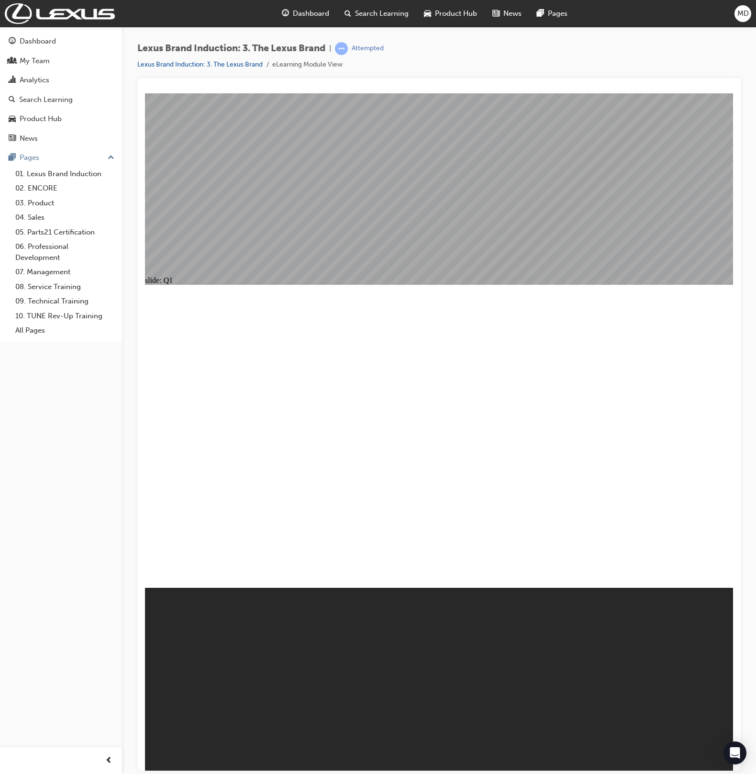
drag, startPoint x: 441, startPoint y: 459, endPoint x: 569, endPoint y: 461, distance: 127.8
drag, startPoint x: 582, startPoint y: 461, endPoint x: 593, endPoint y: 477, distance: 19.4
checkbox input "true"
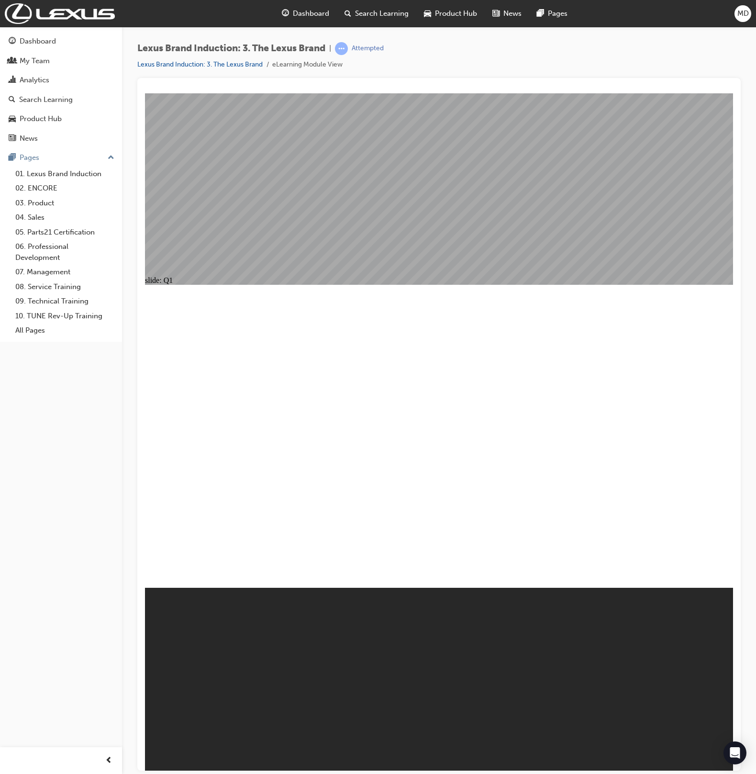
drag, startPoint x: 474, startPoint y: 485, endPoint x: 541, endPoint y: 488, distance: 67.6
radio input "true"
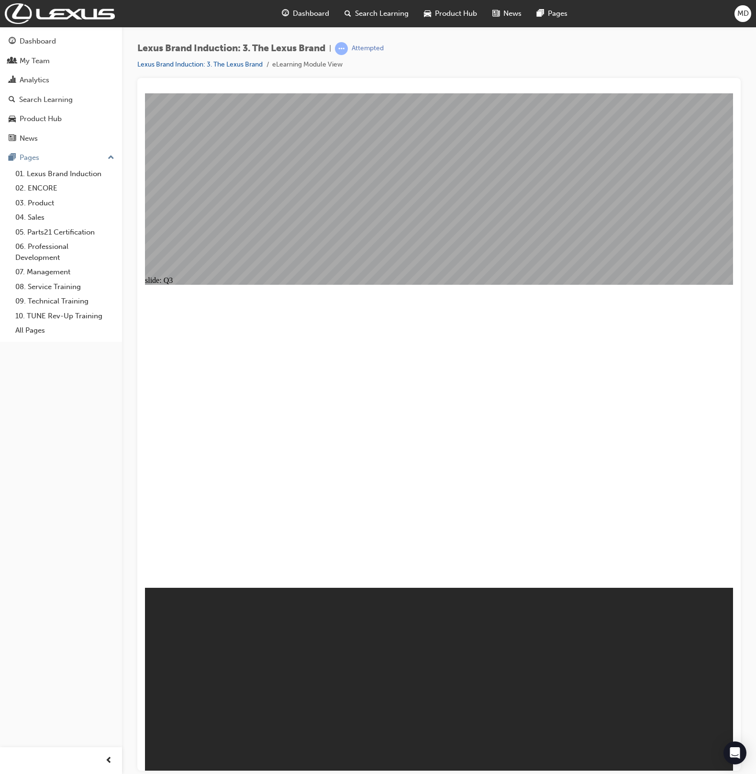
radio input "true"
